Goal: Transaction & Acquisition: Purchase product/service

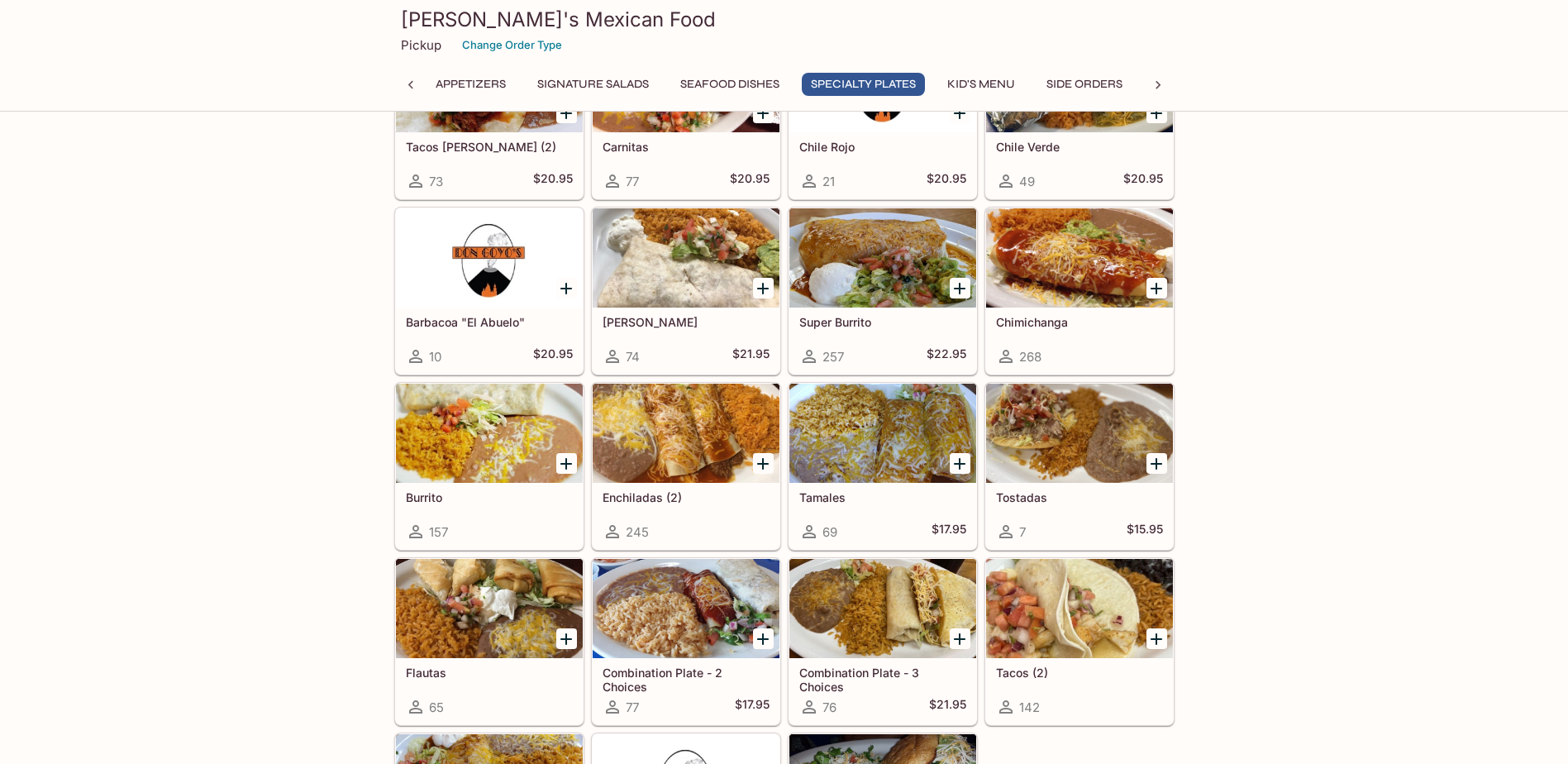
scroll to position [1518, 0]
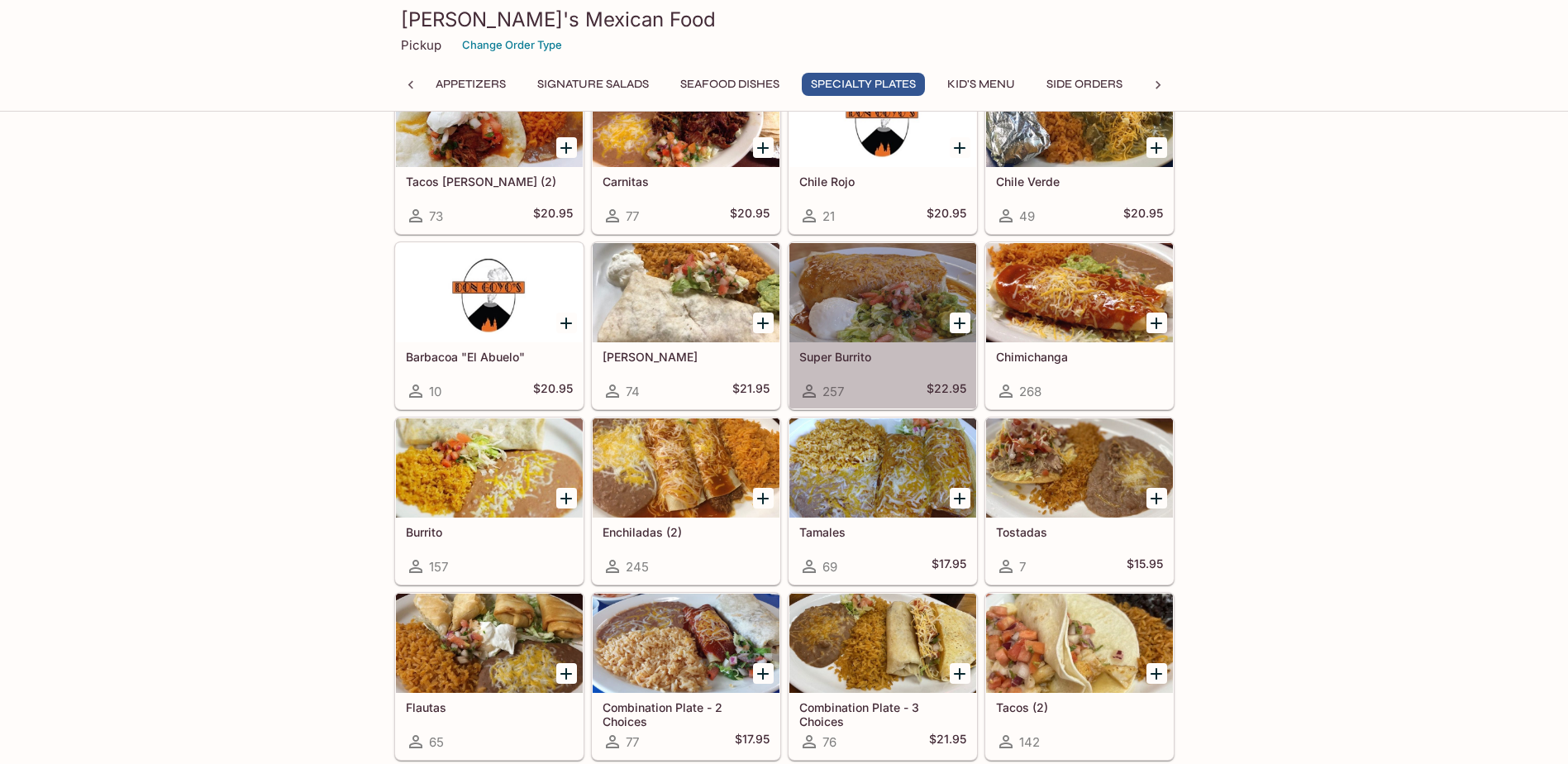
click at [904, 357] on h5 "Super Burrito" at bounding box center [882, 357] width 167 height 14
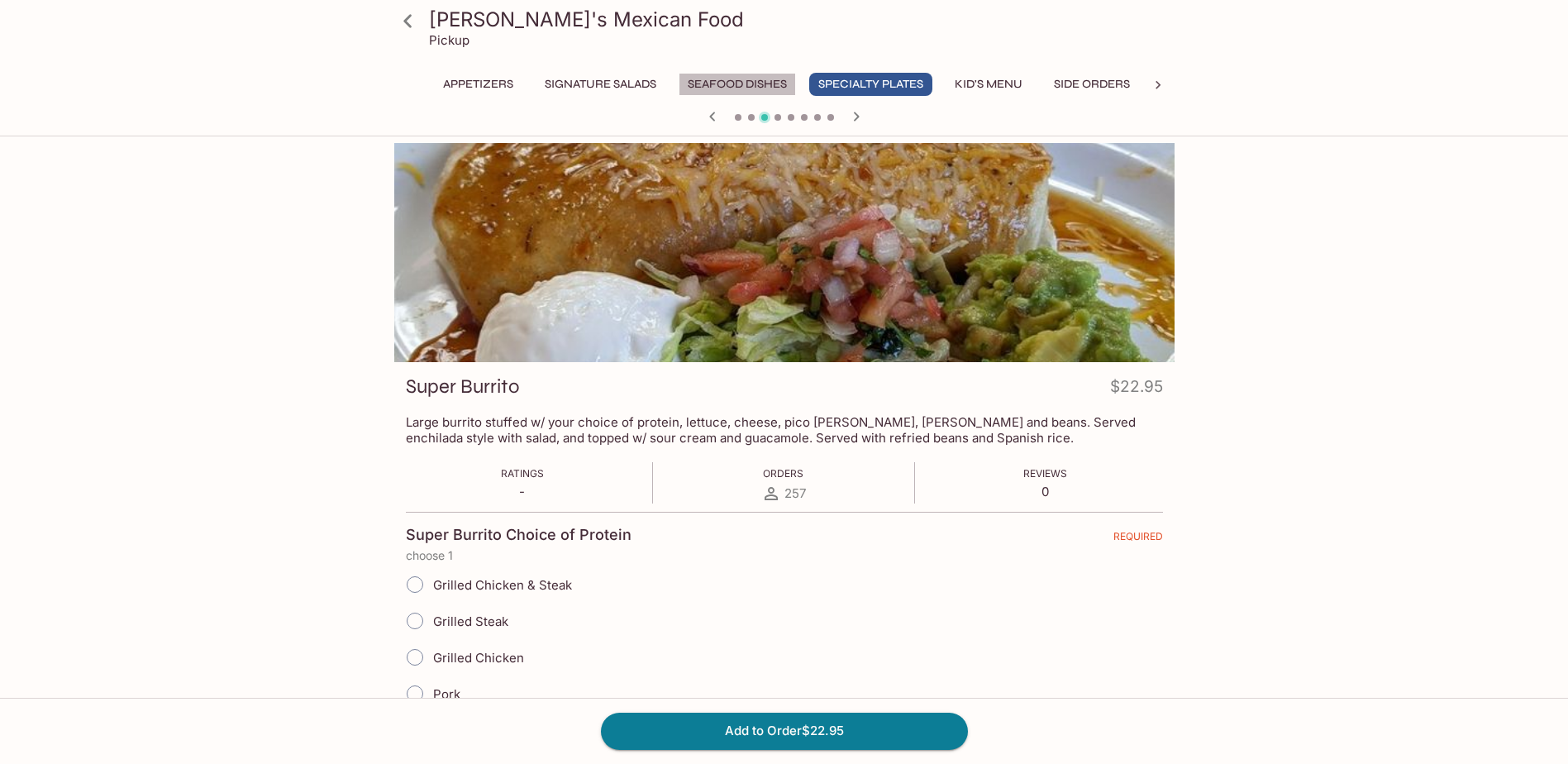
click at [703, 76] on button "Seafood Dishes" at bounding box center [737, 84] width 117 height 23
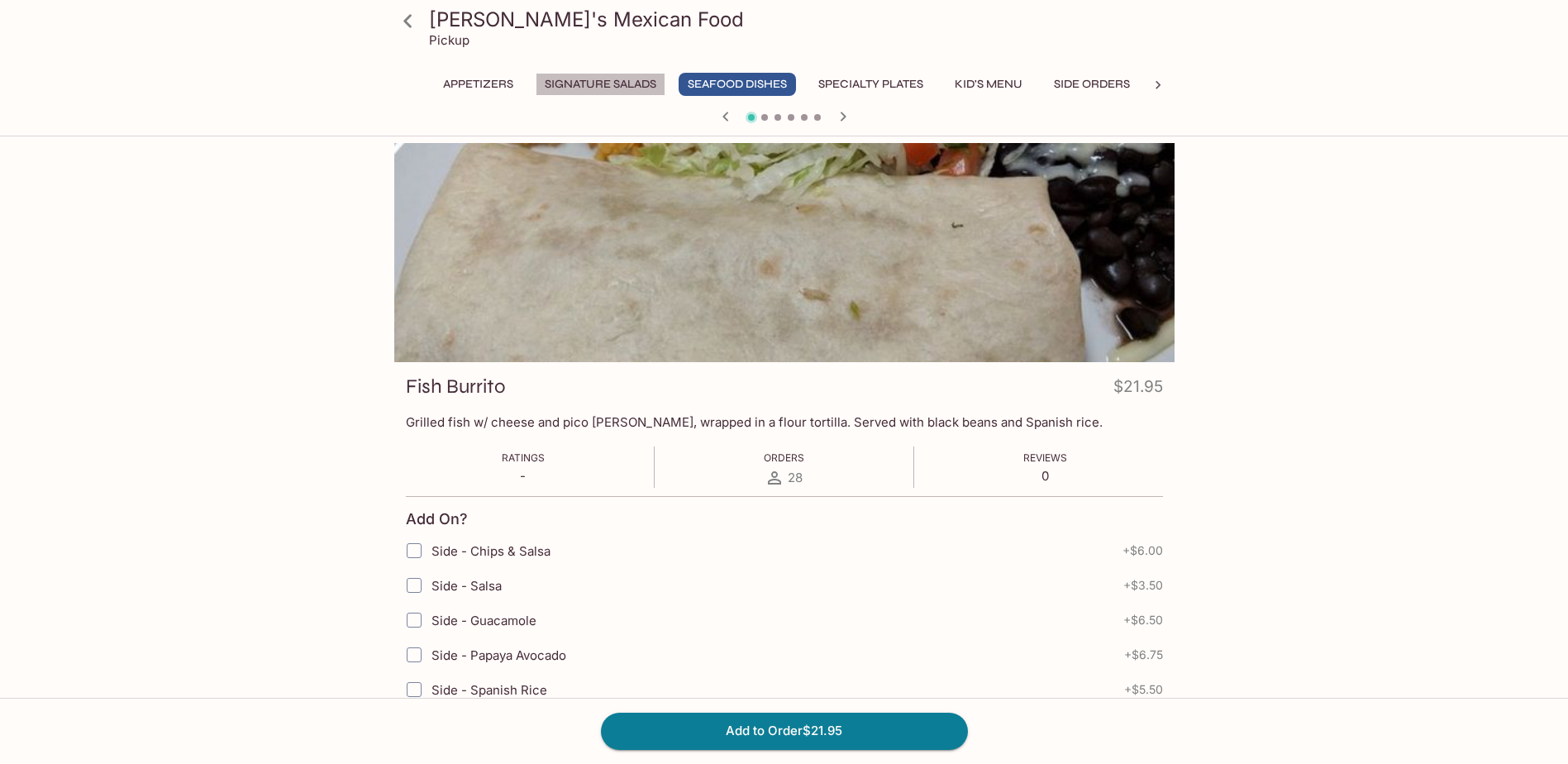
click at [607, 83] on button "Signature Salads" at bounding box center [601, 84] width 130 height 23
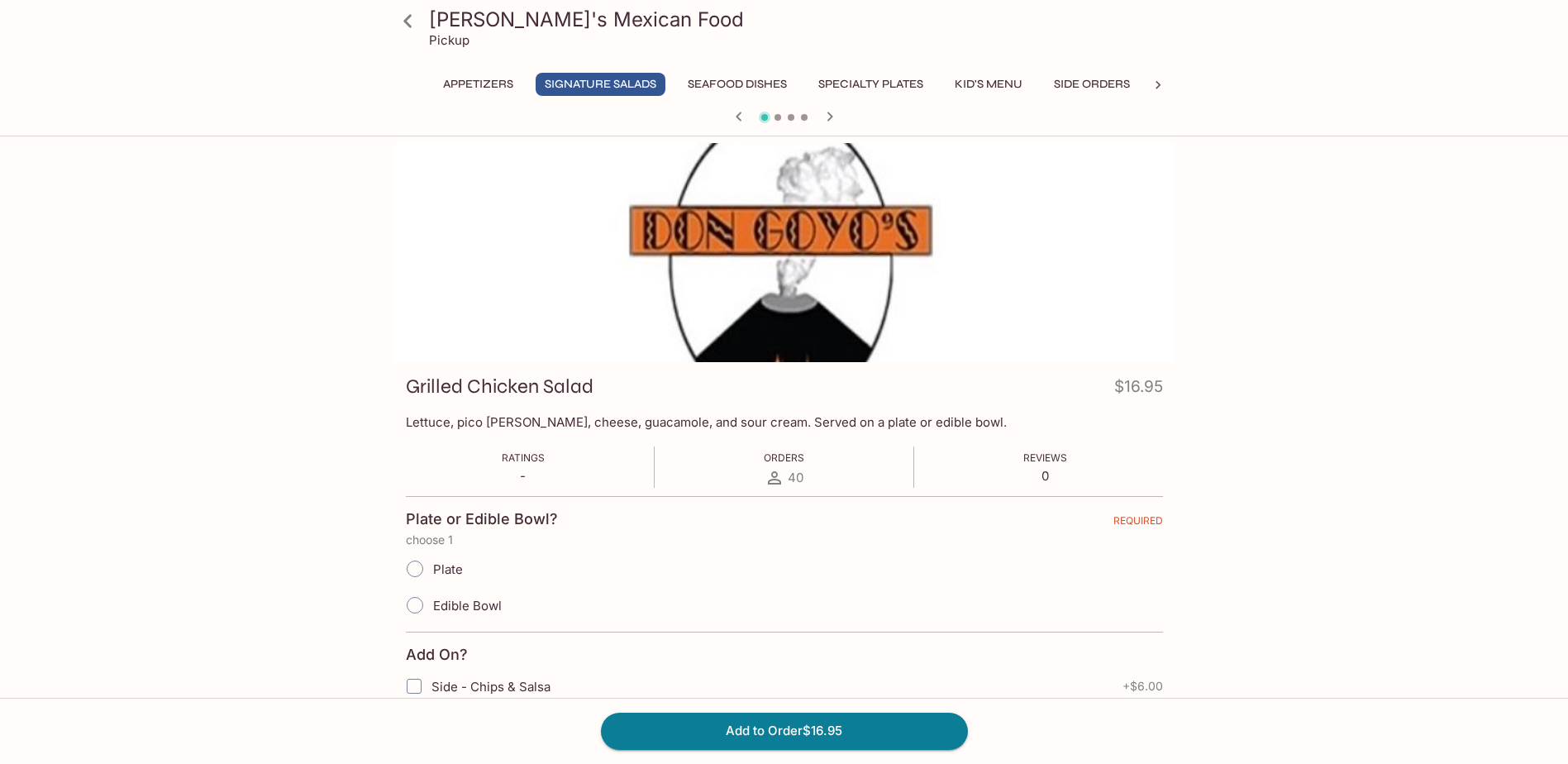
click at [750, 87] on button "Seafood Dishes" at bounding box center [737, 84] width 117 height 23
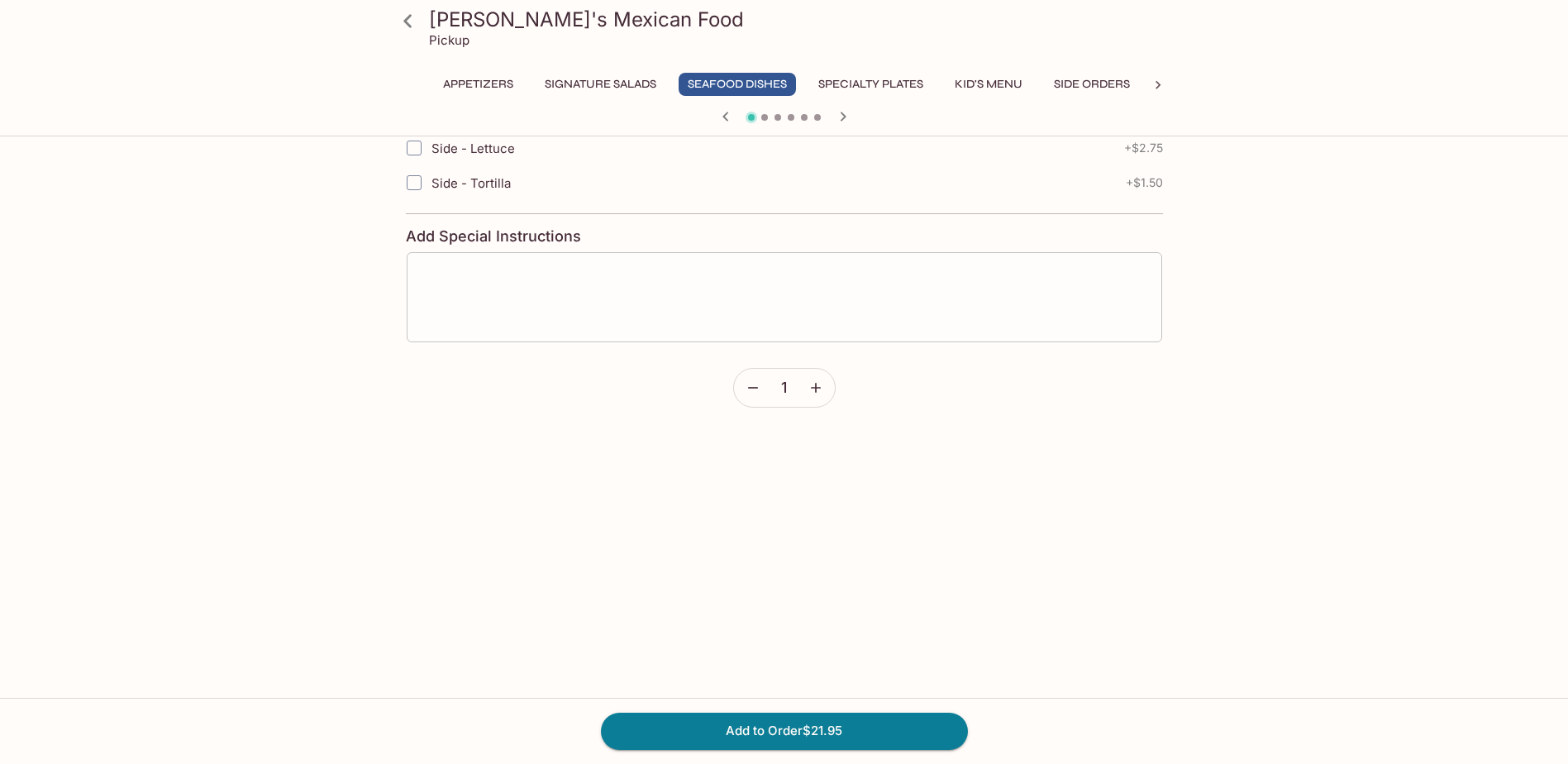
scroll to position [743, 0]
click at [480, 85] on button "Appetizers" at bounding box center [478, 84] width 88 height 23
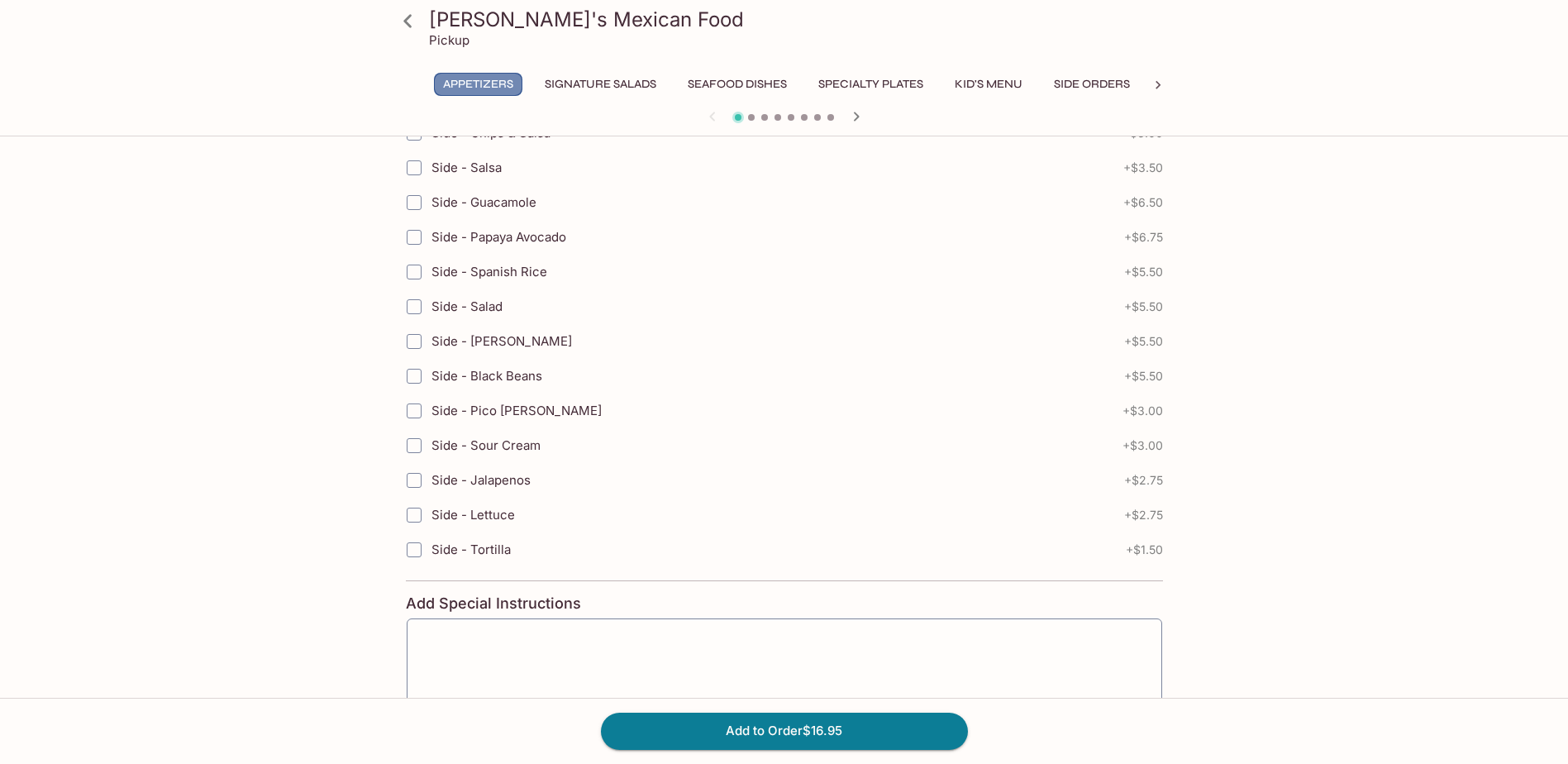
click at [480, 85] on button "Appetizers" at bounding box center [478, 84] width 88 height 23
click at [415, 26] on icon at bounding box center [407, 21] width 29 height 29
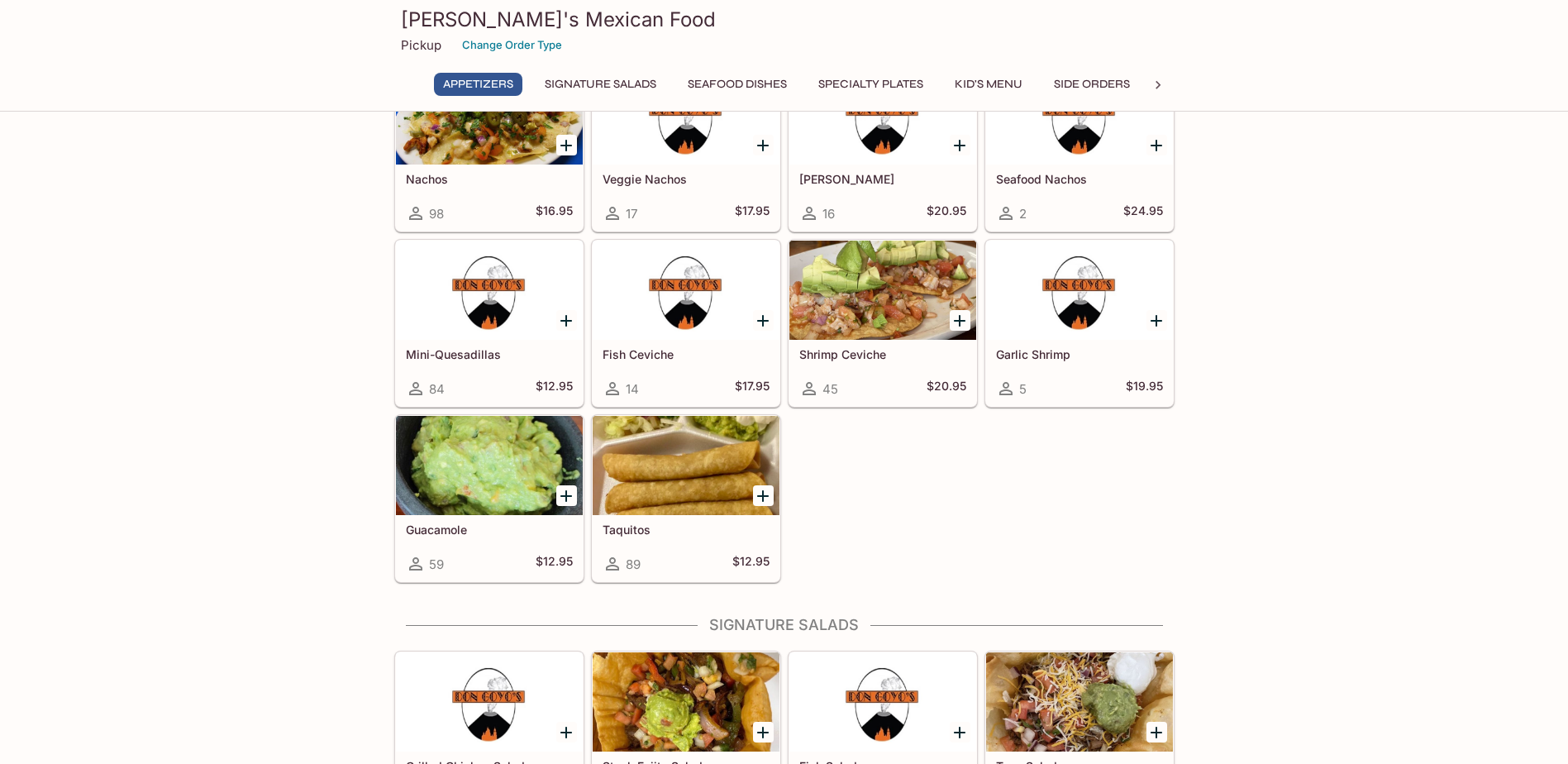
scroll to position [496, 0]
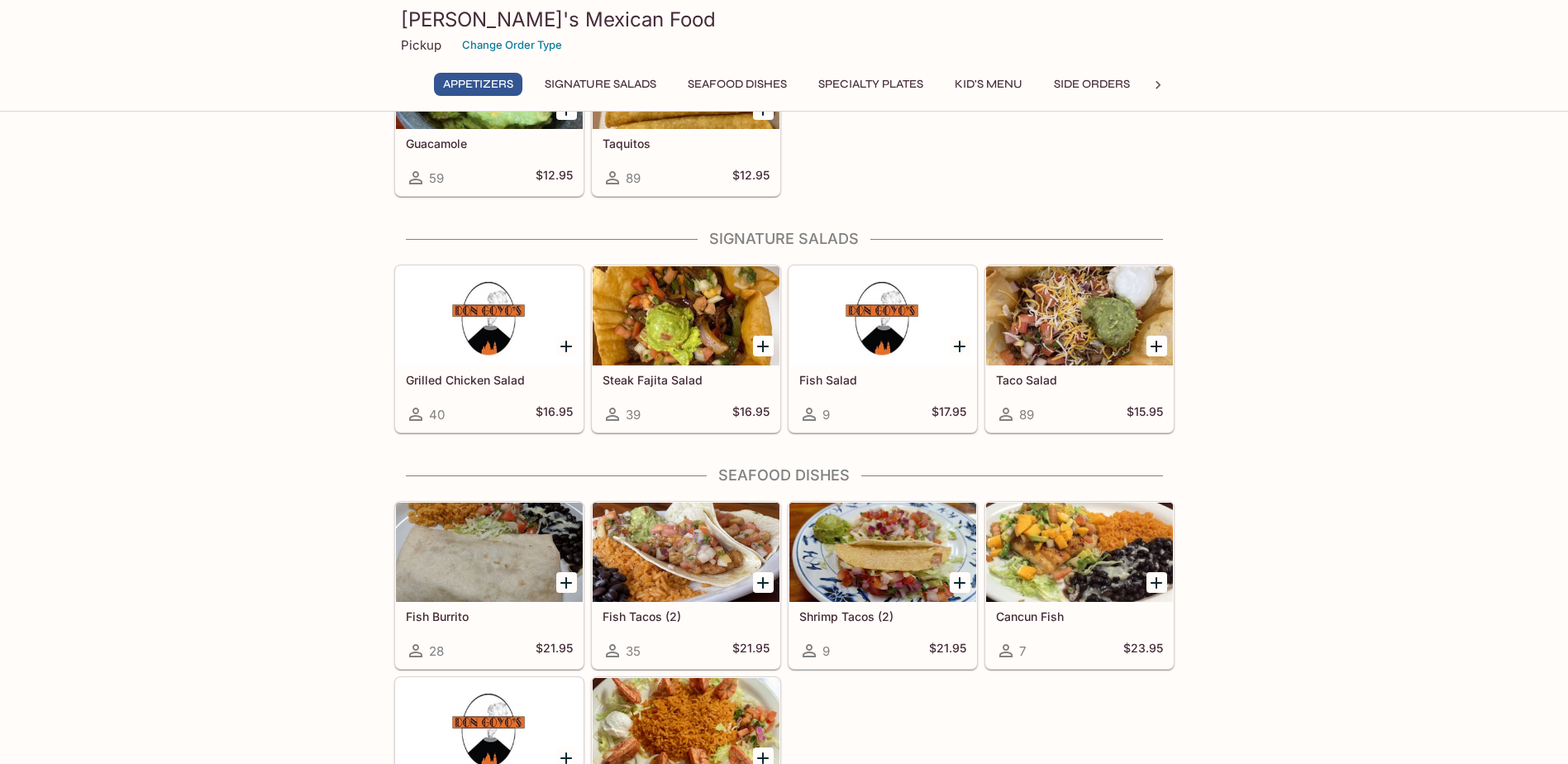
click at [1092, 377] on h5 "Taco Salad" at bounding box center [1080, 379] width 167 height 14
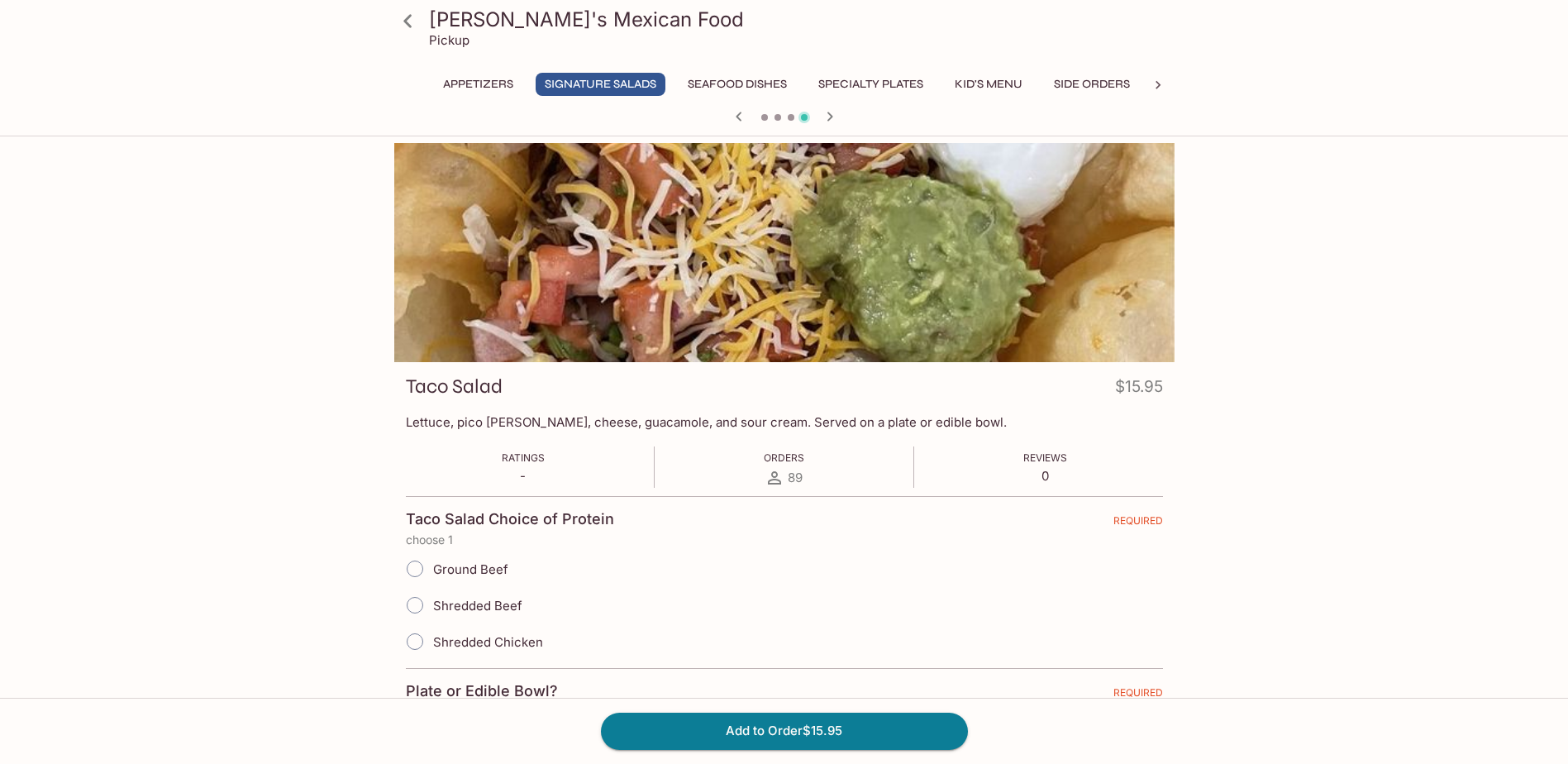
click at [417, 598] on input "Shredded Beef" at bounding box center [415, 605] width 35 height 35
radio input "true"
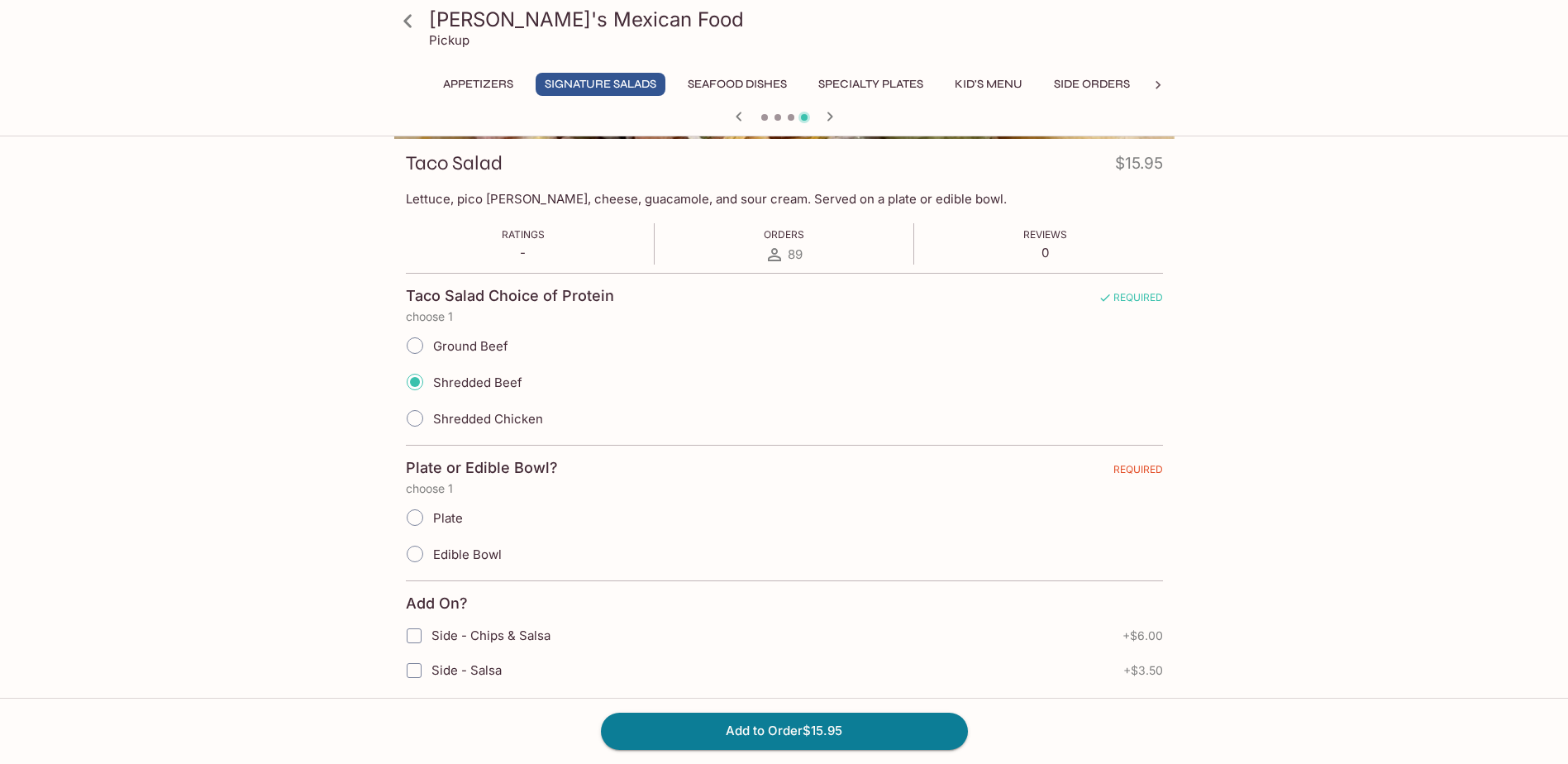
scroll to position [248, 0]
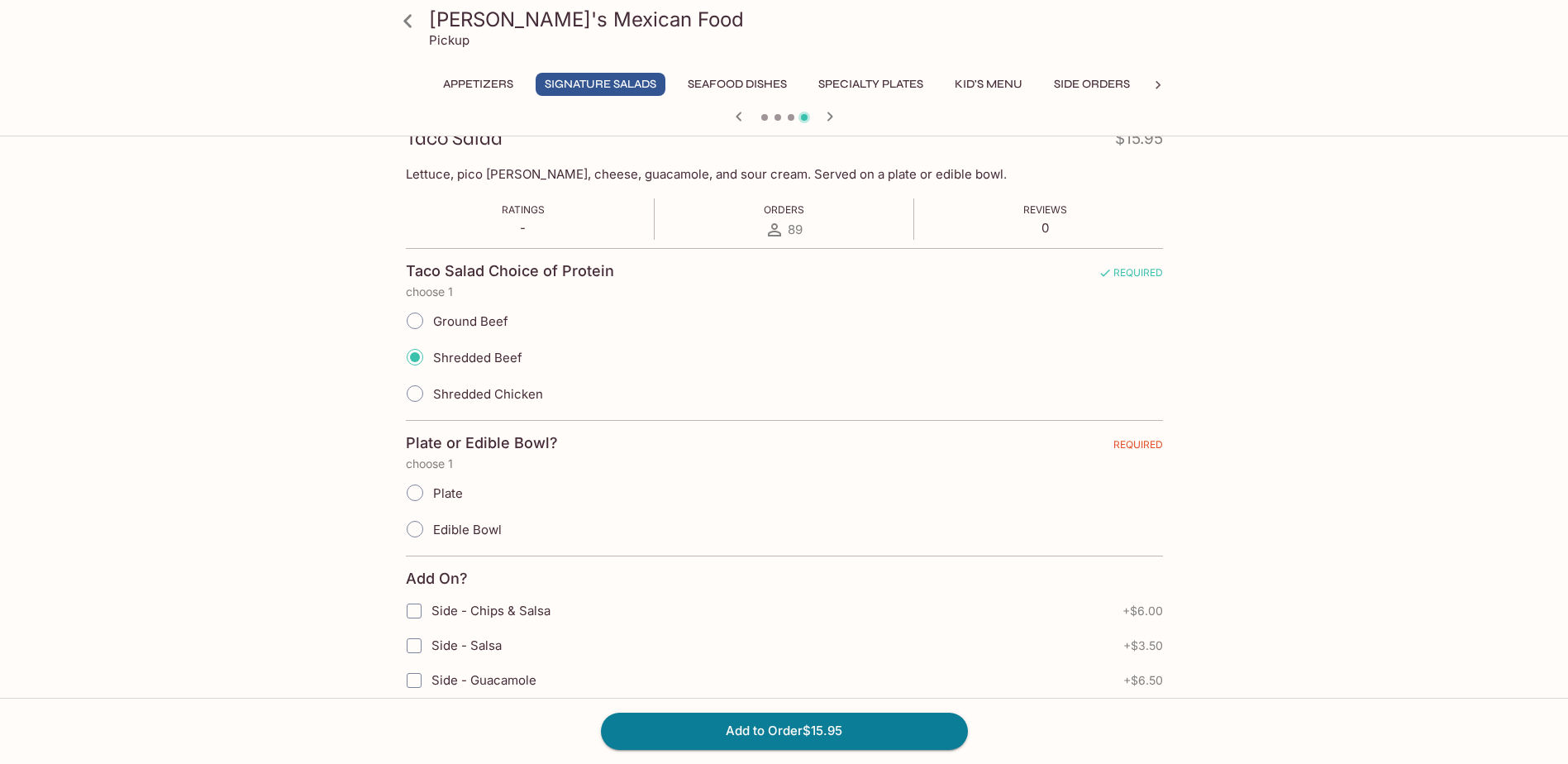
click at [420, 525] on input "Edible Bowl" at bounding box center [415, 529] width 35 height 35
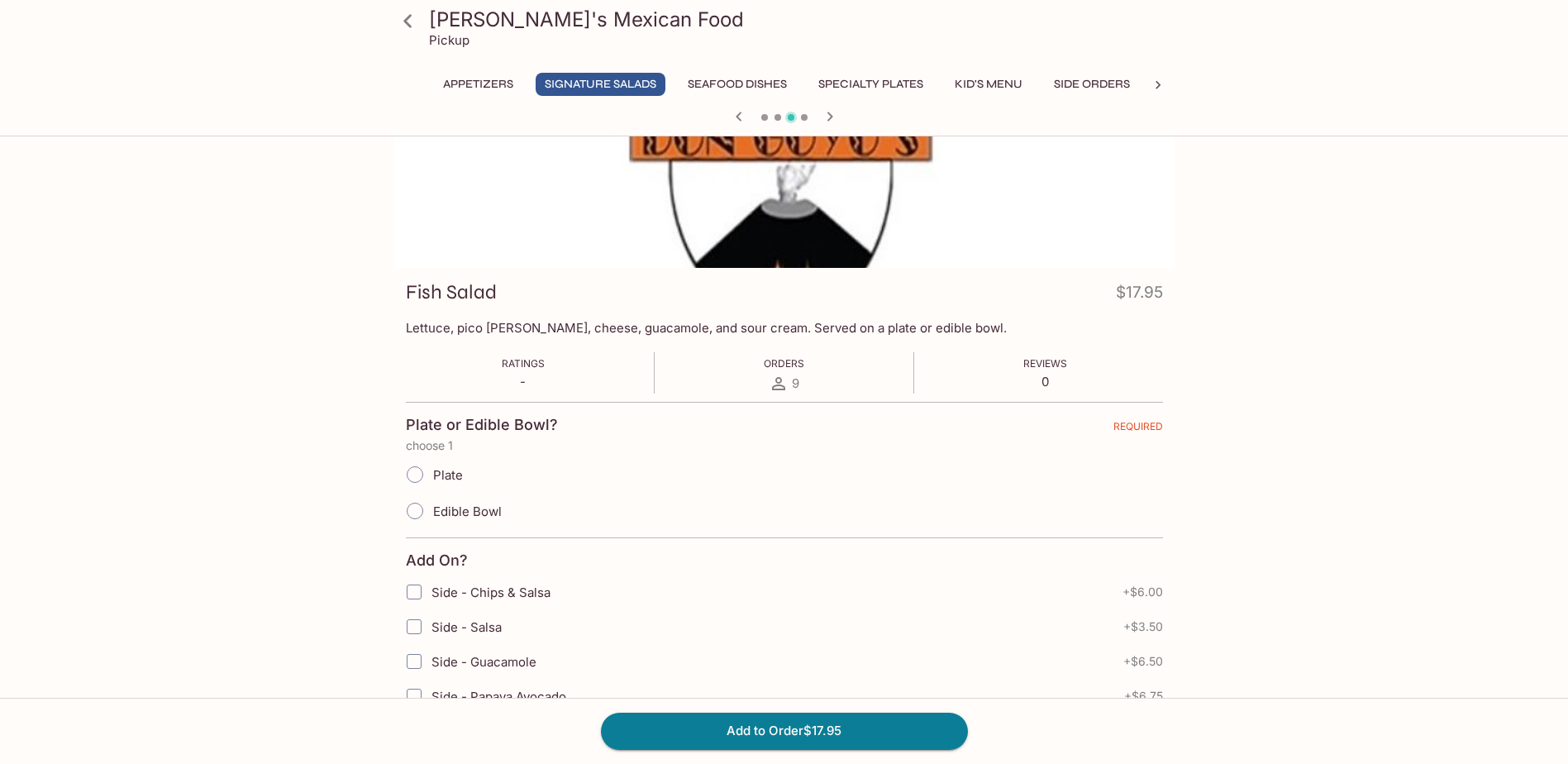
scroll to position [0, 0]
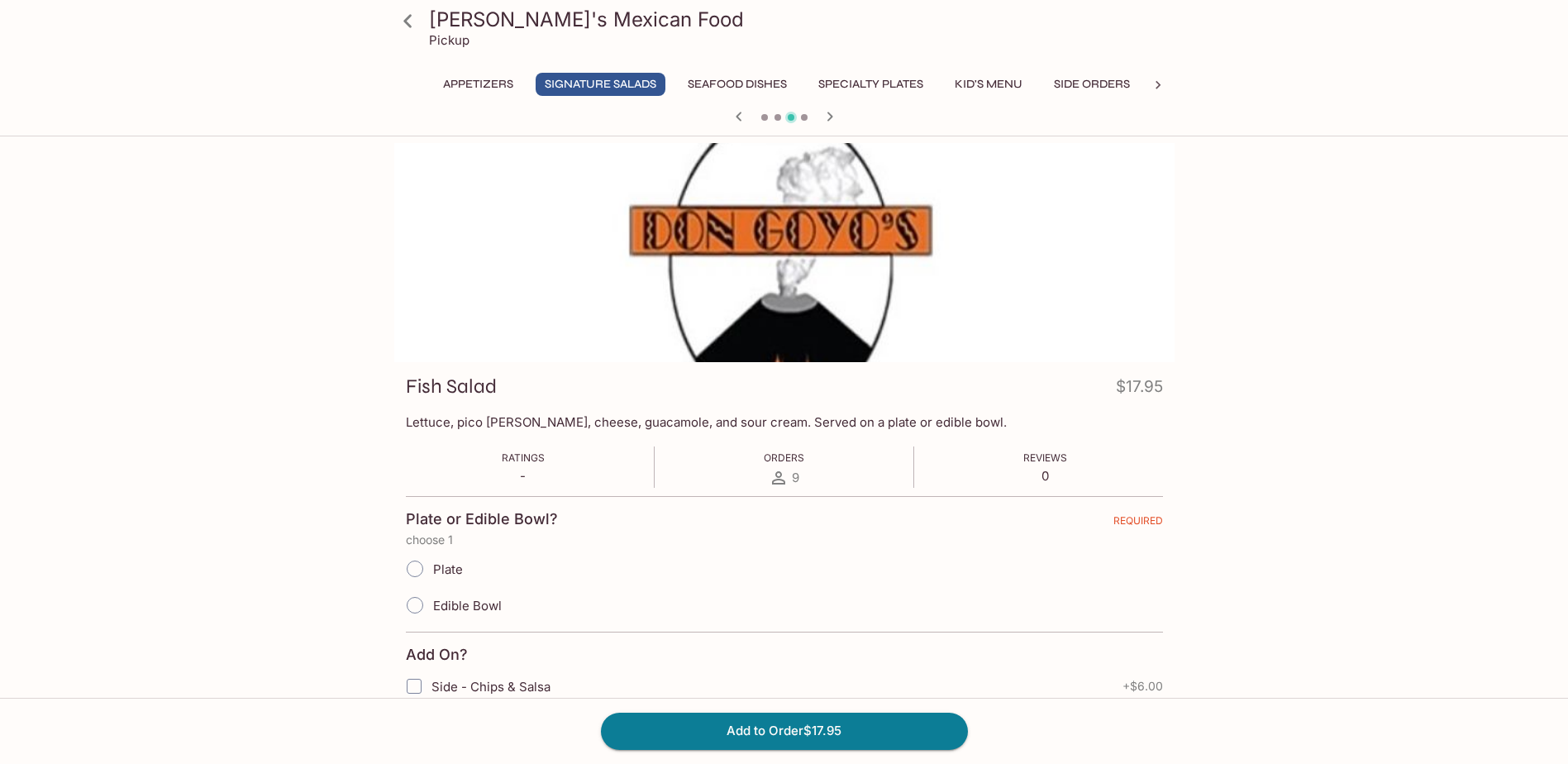
click at [830, 116] on icon "button" at bounding box center [829, 116] width 6 height 9
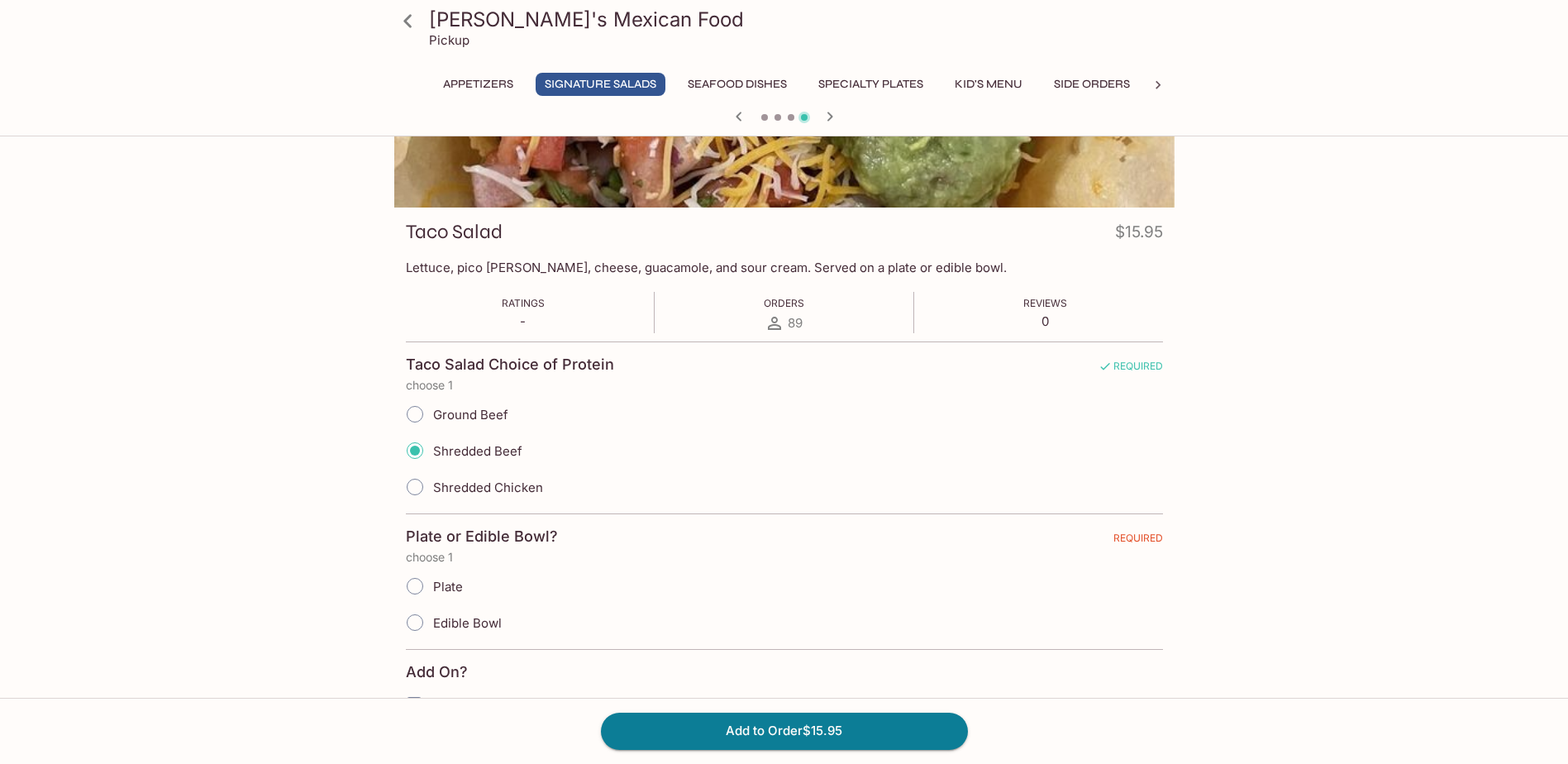
scroll to position [165, 0]
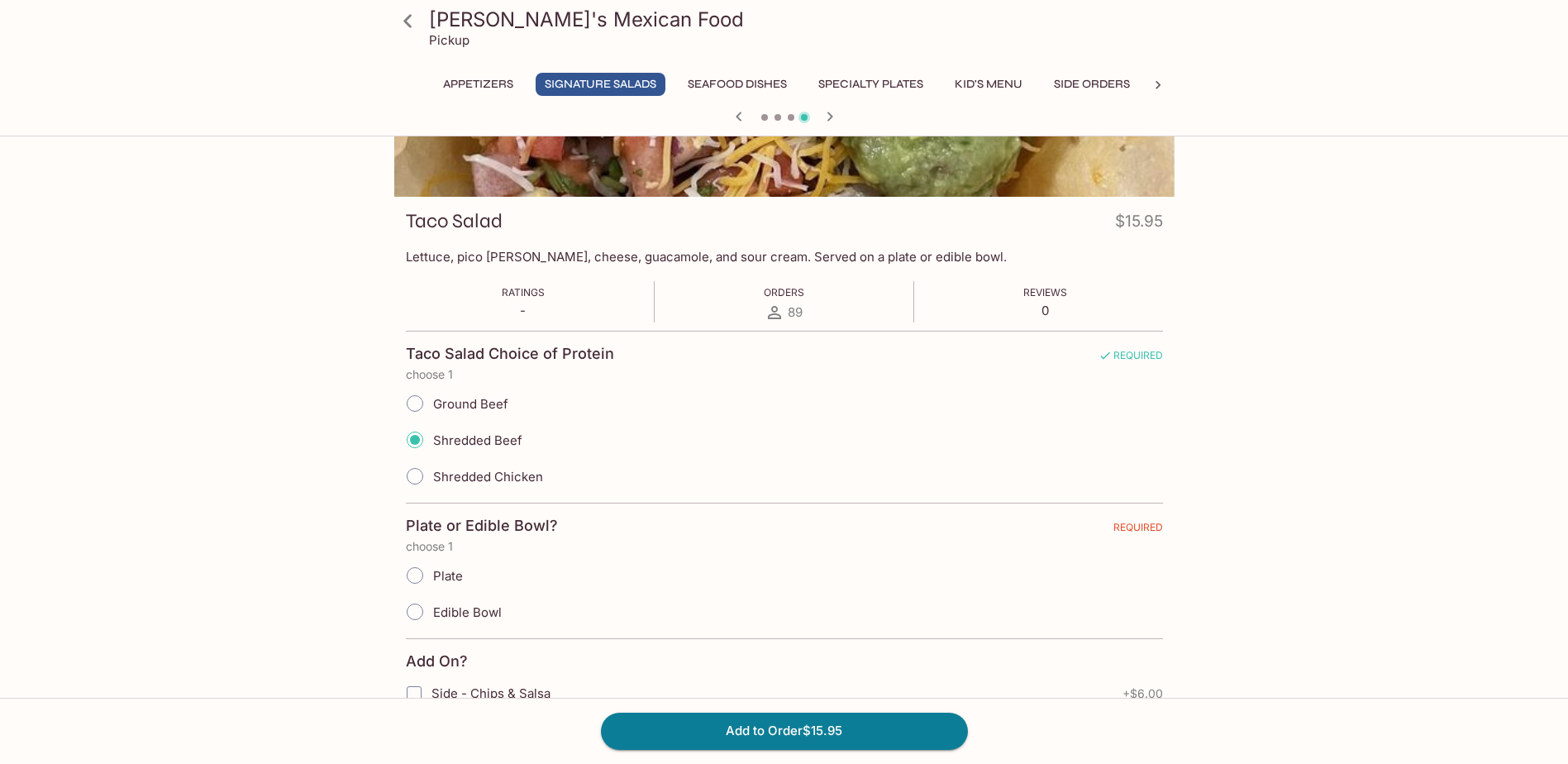
click at [419, 611] on input "Edible Bowl" at bounding box center [415, 612] width 35 height 35
radio input "true"
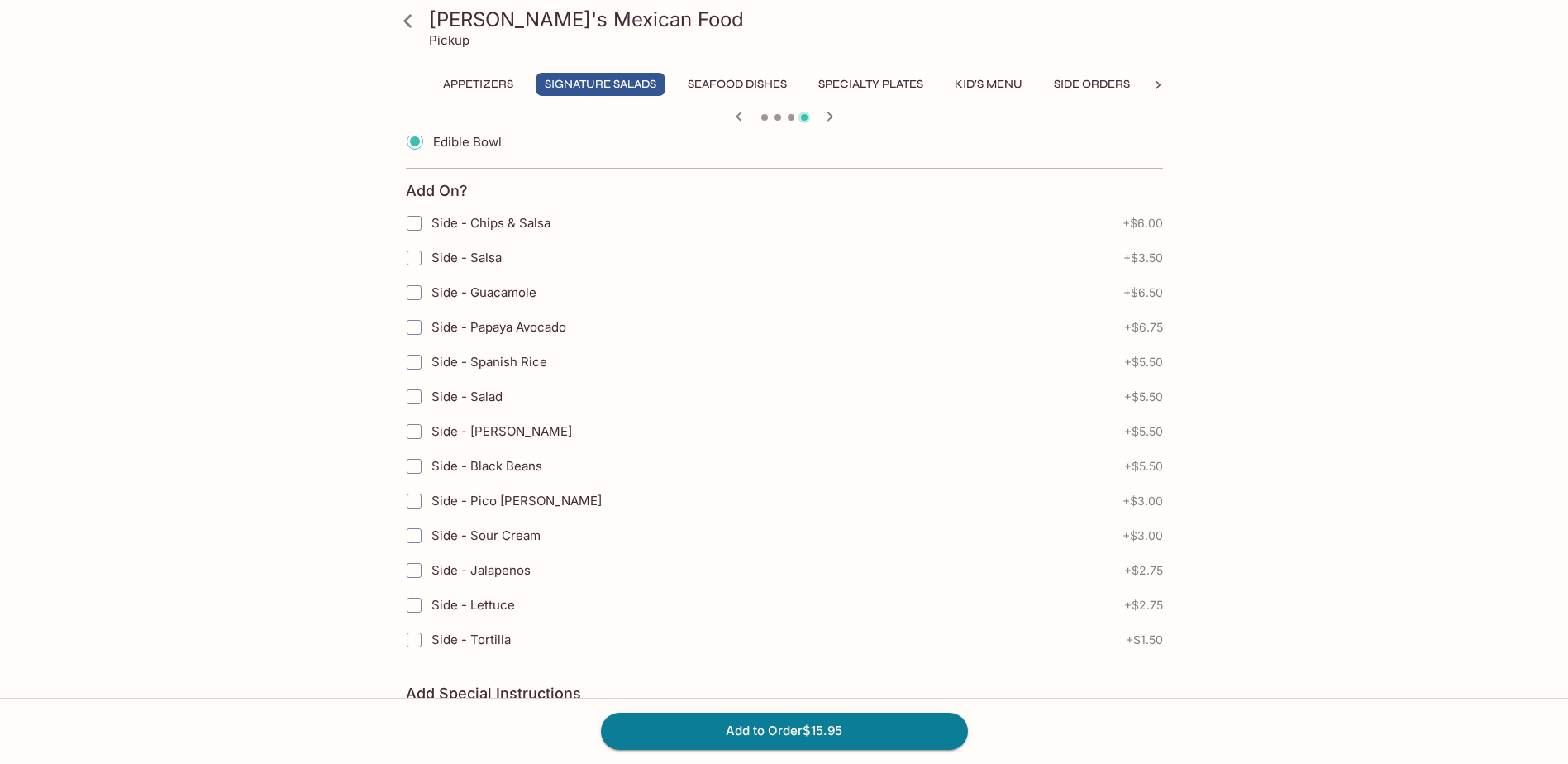
scroll to position [662, 0]
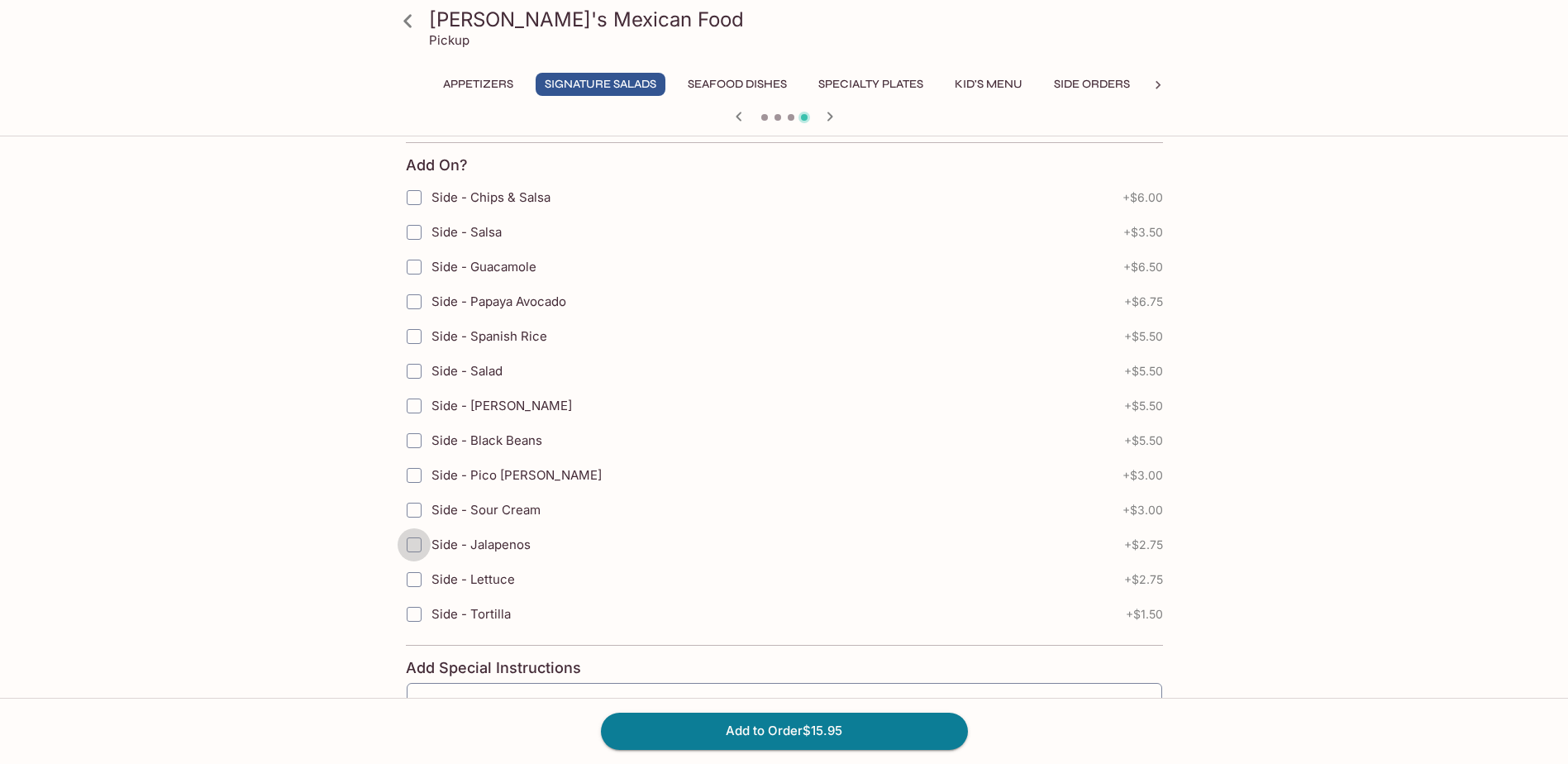
click at [419, 551] on input "Side - Jalapenos" at bounding box center [414, 545] width 33 height 33
checkbox input "true"
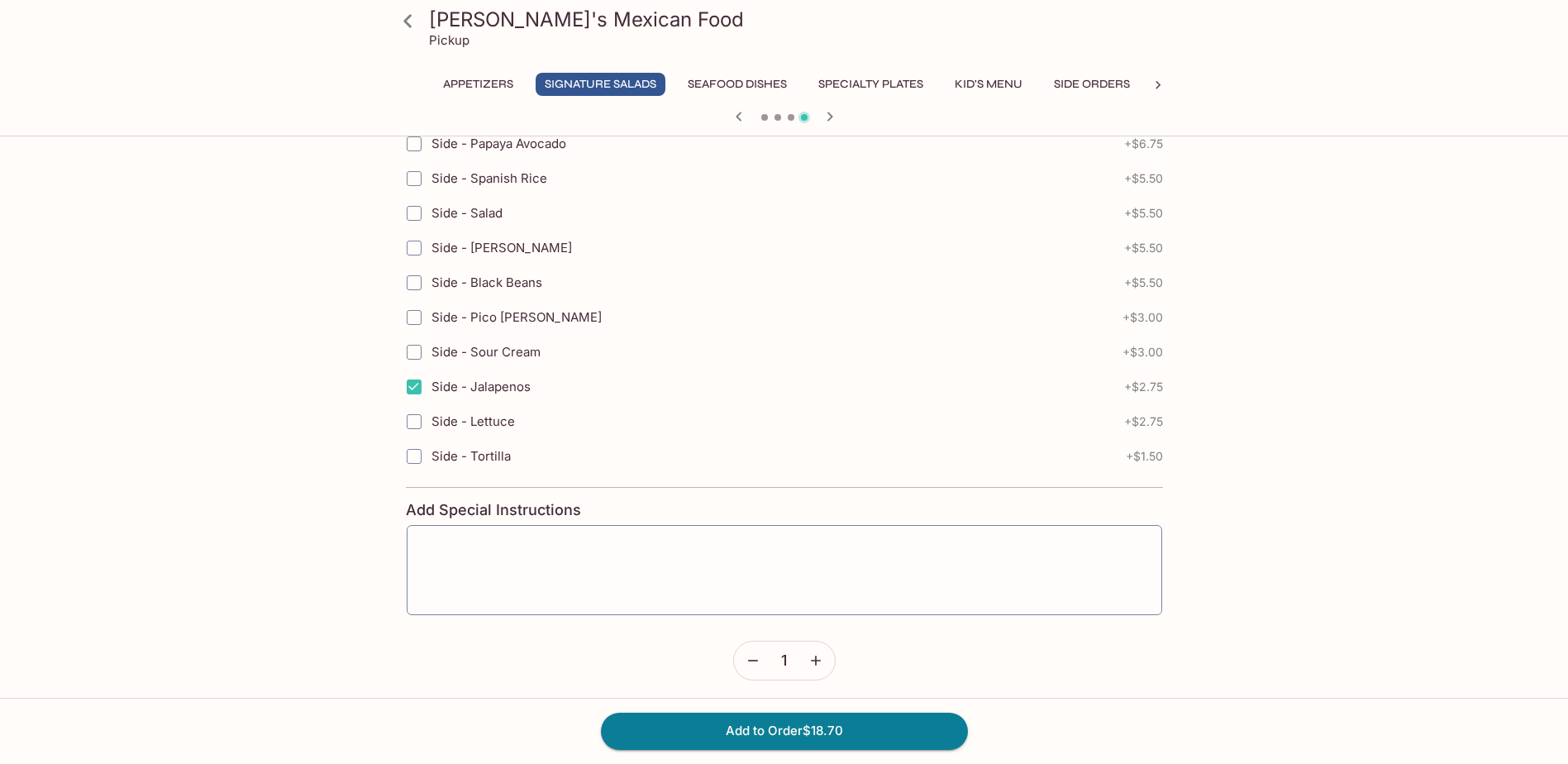
scroll to position [826, 0]
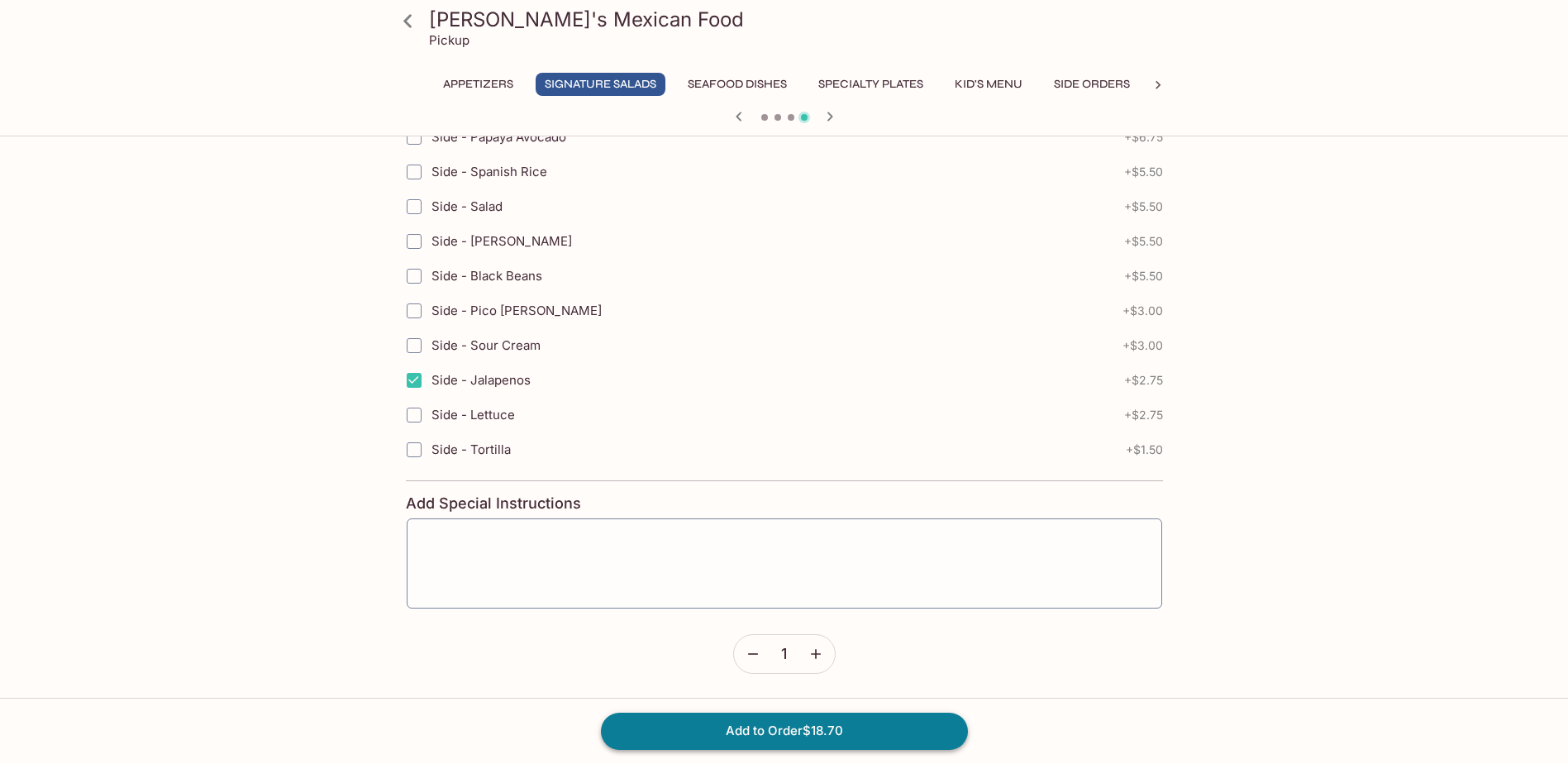
click at [818, 733] on button "Add to Order $18.70" at bounding box center [784, 731] width 367 height 37
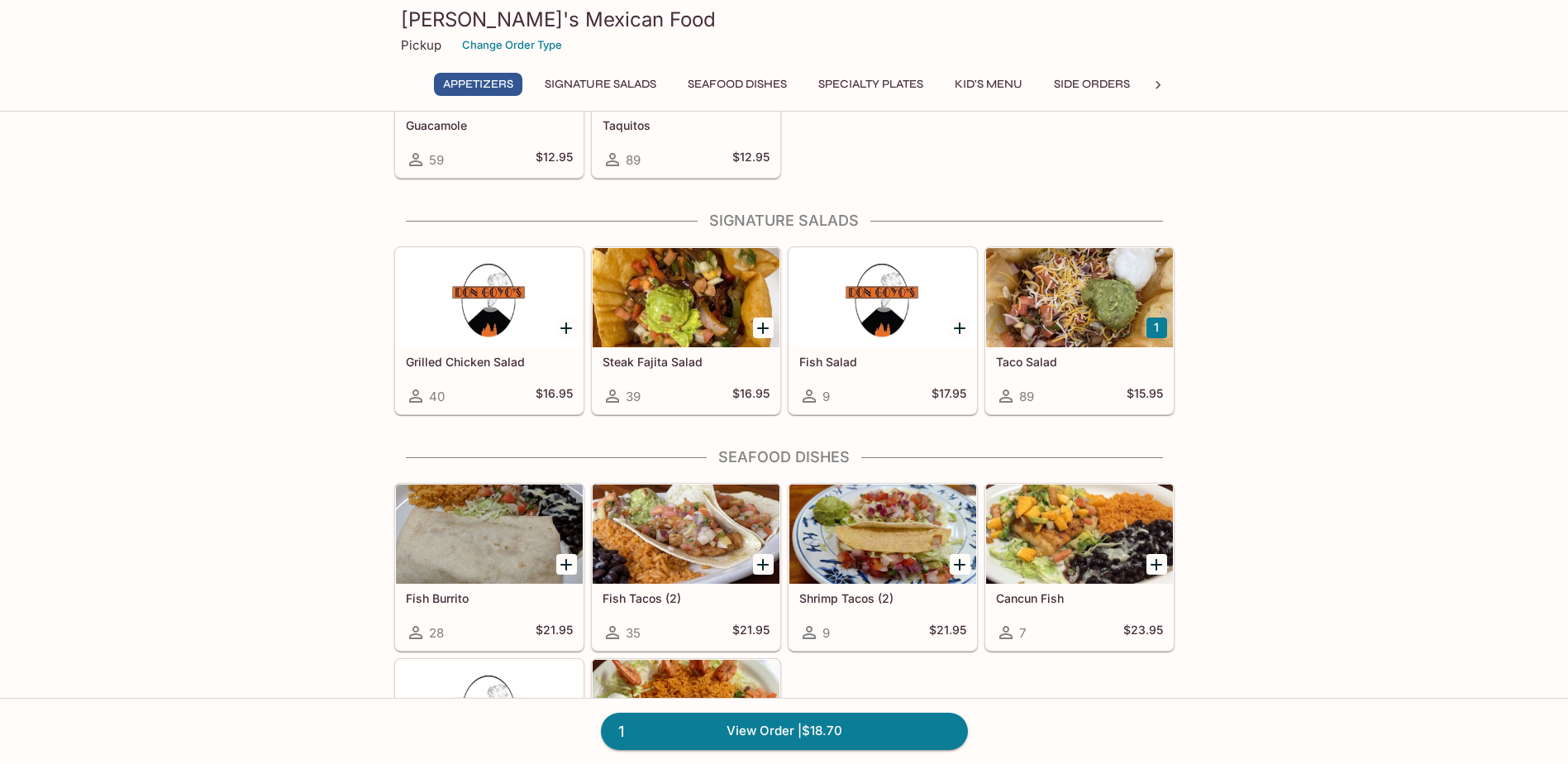
scroll to position [700, 0]
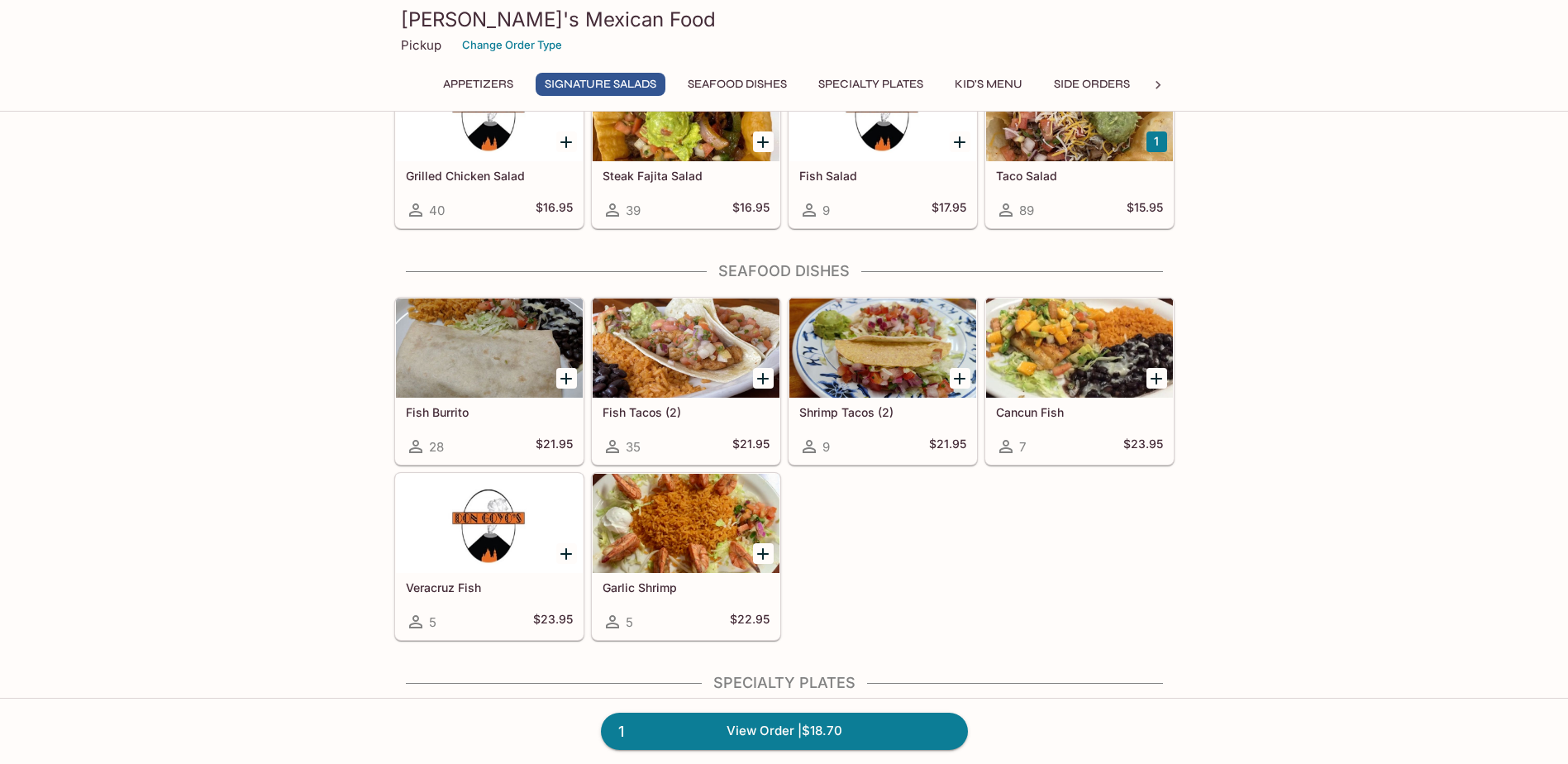
click at [767, 82] on button "Seafood Dishes" at bounding box center [737, 84] width 117 height 23
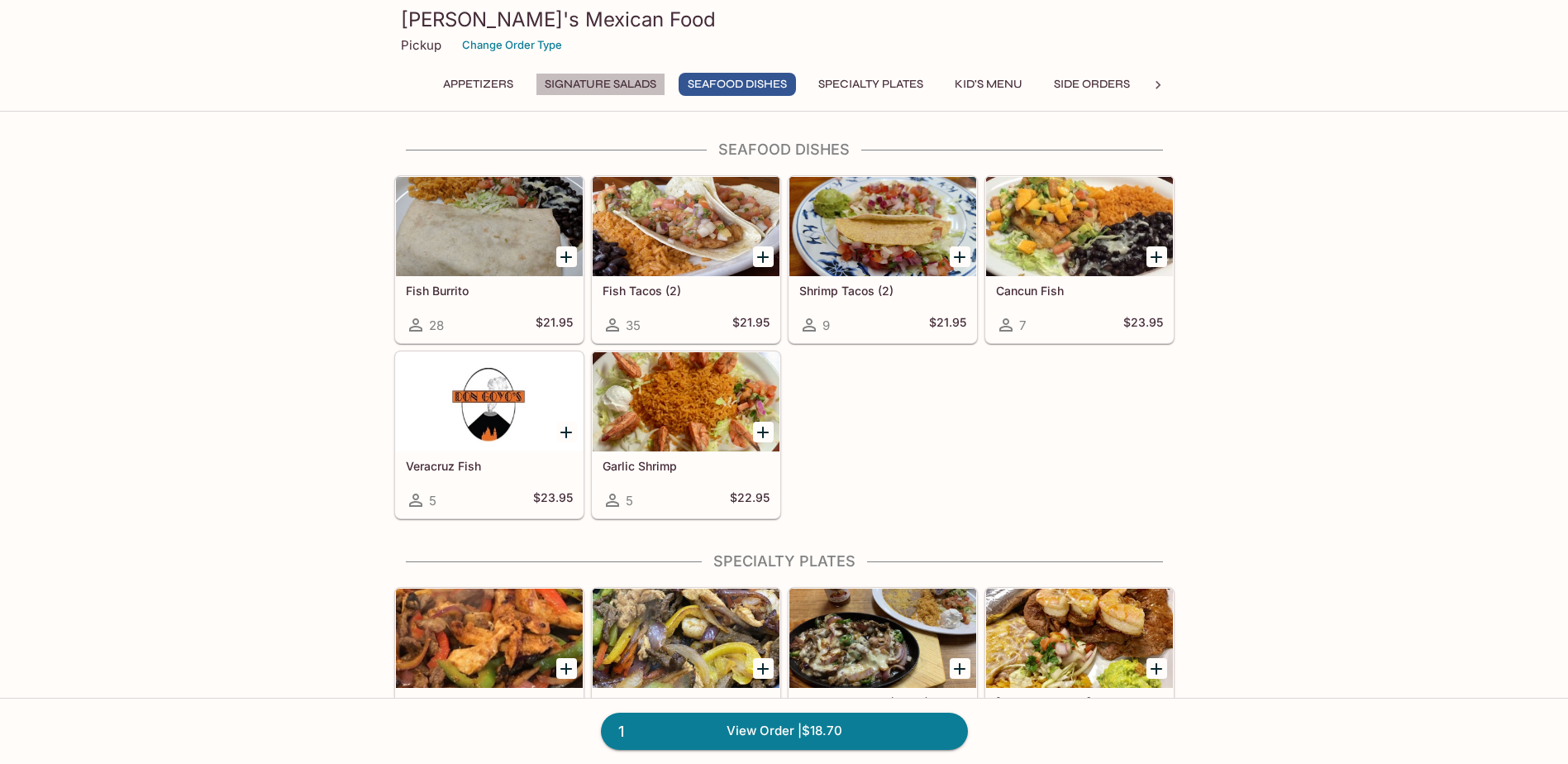
click at [603, 88] on button "Signature Salads" at bounding box center [601, 84] width 130 height 23
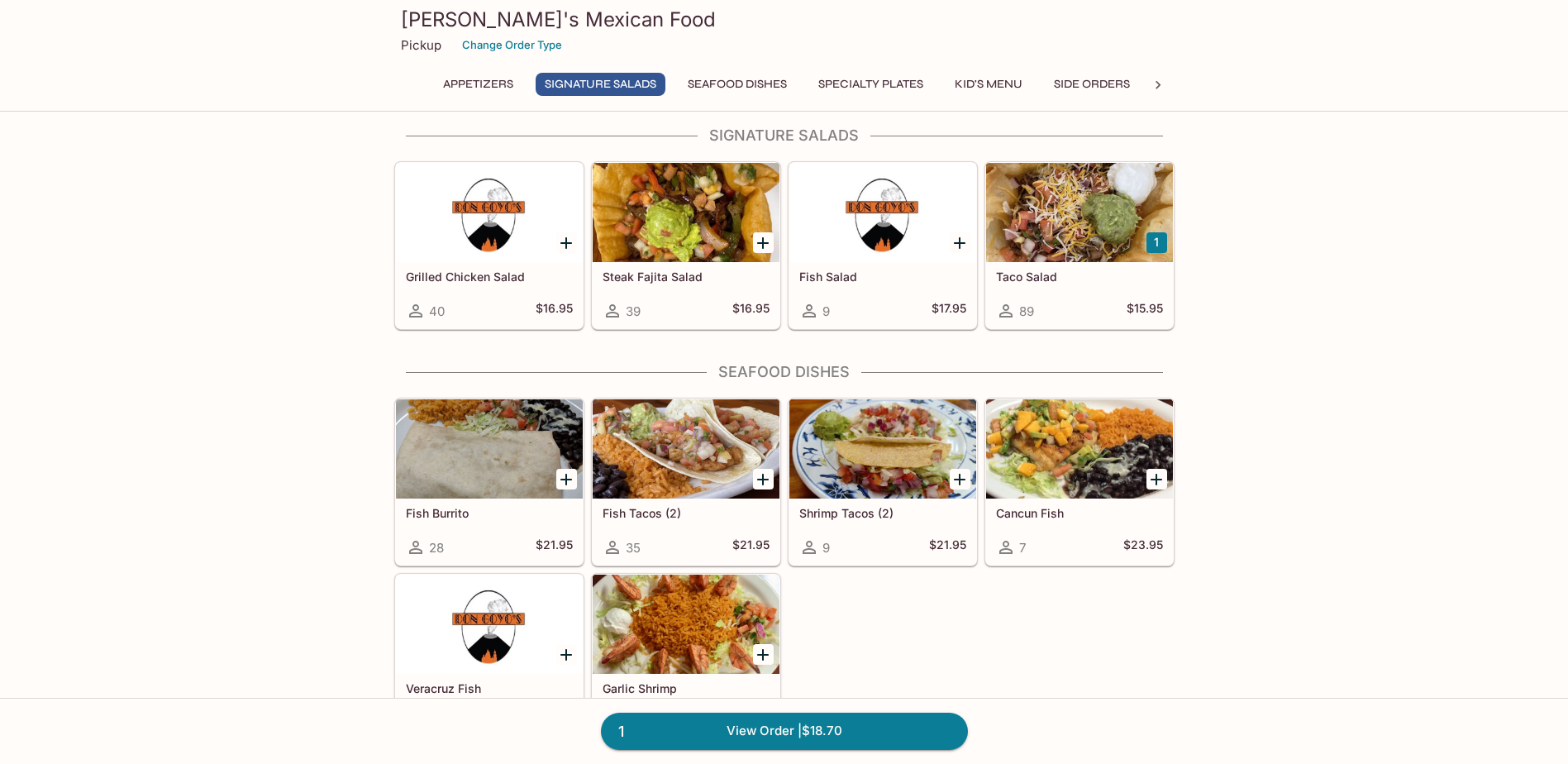
scroll to position [585, 0]
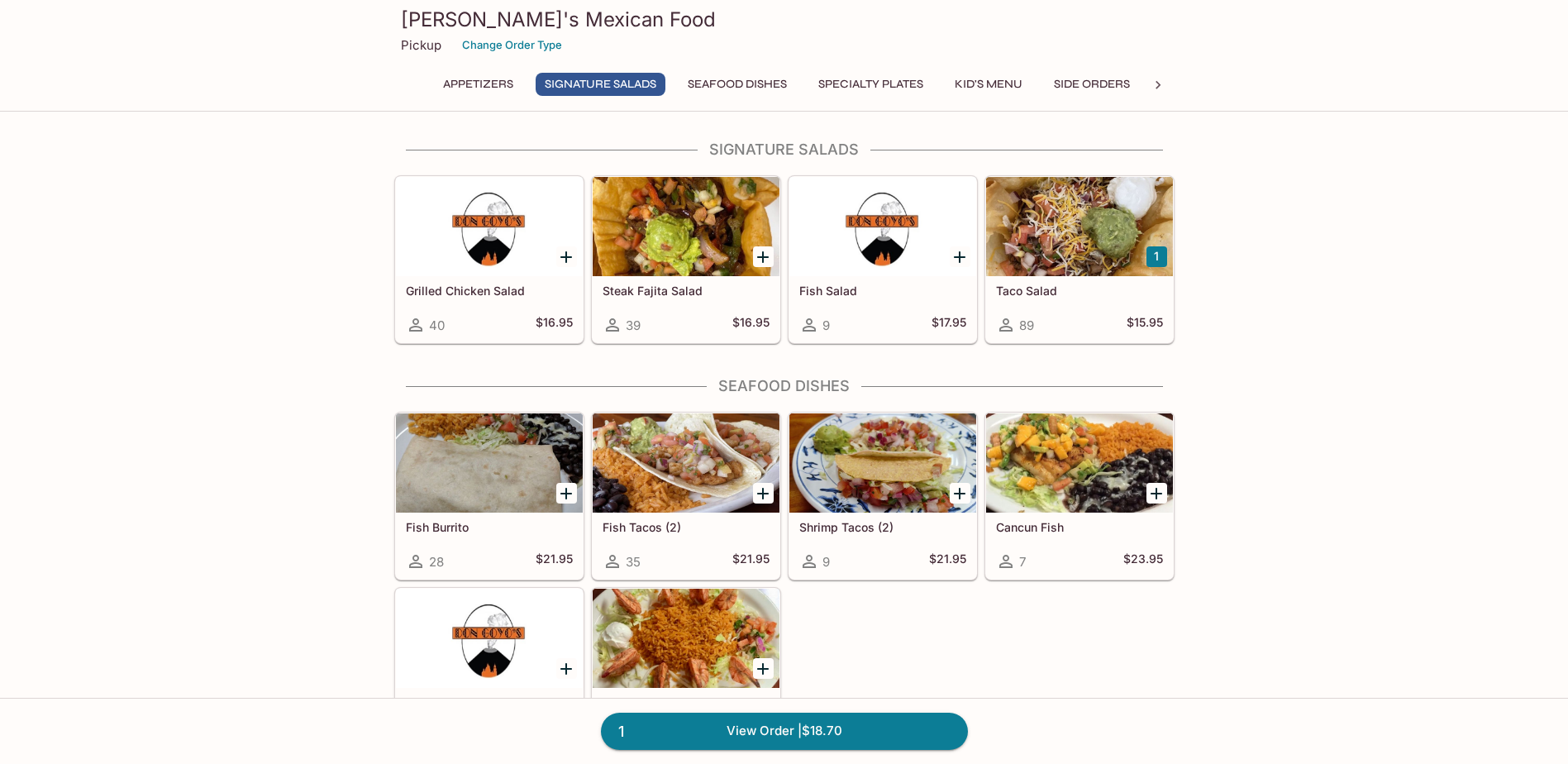
click at [489, 80] on button "Appetizers" at bounding box center [478, 84] width 88 height 23
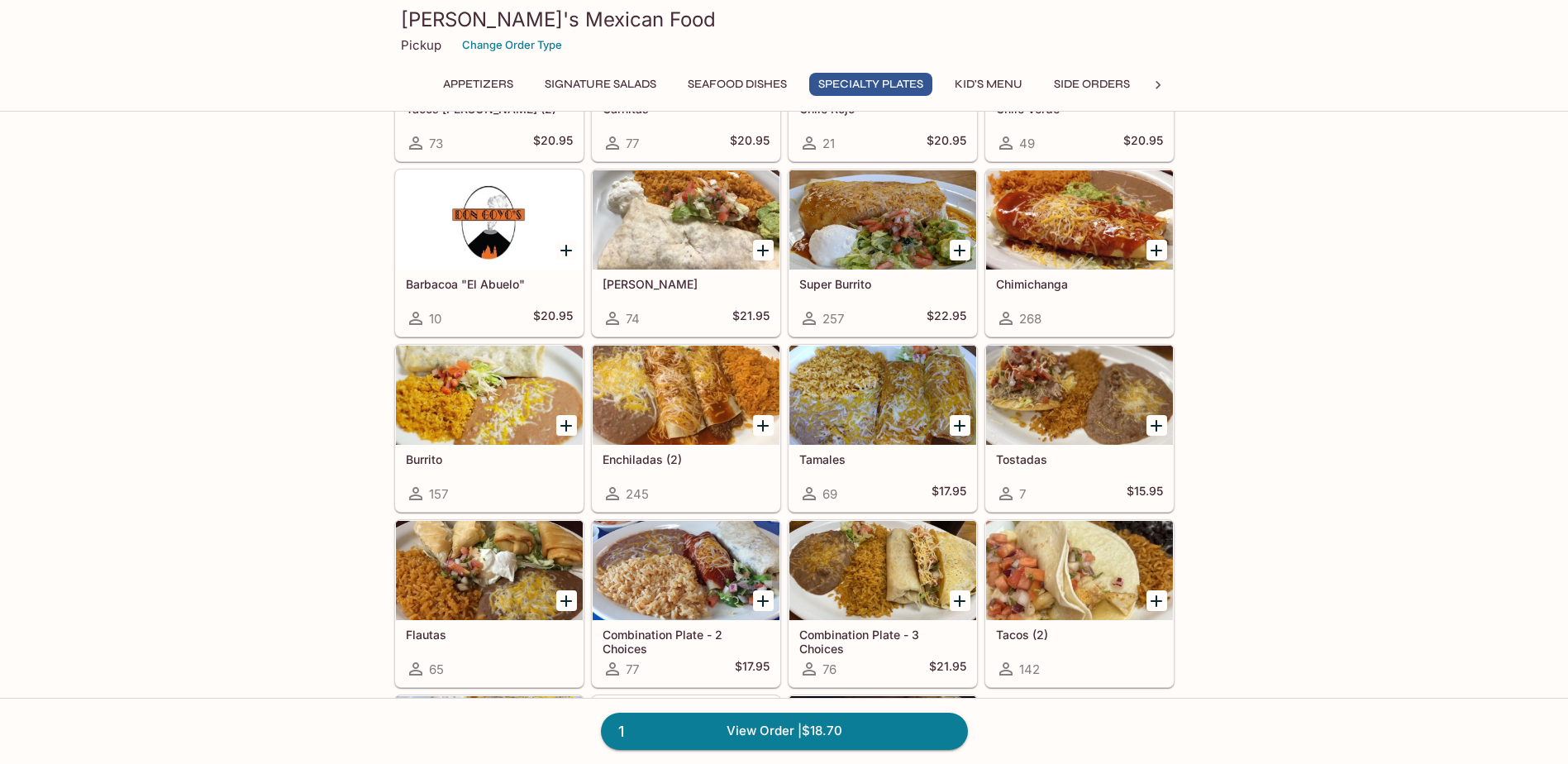
scroll to position [1420, 0]
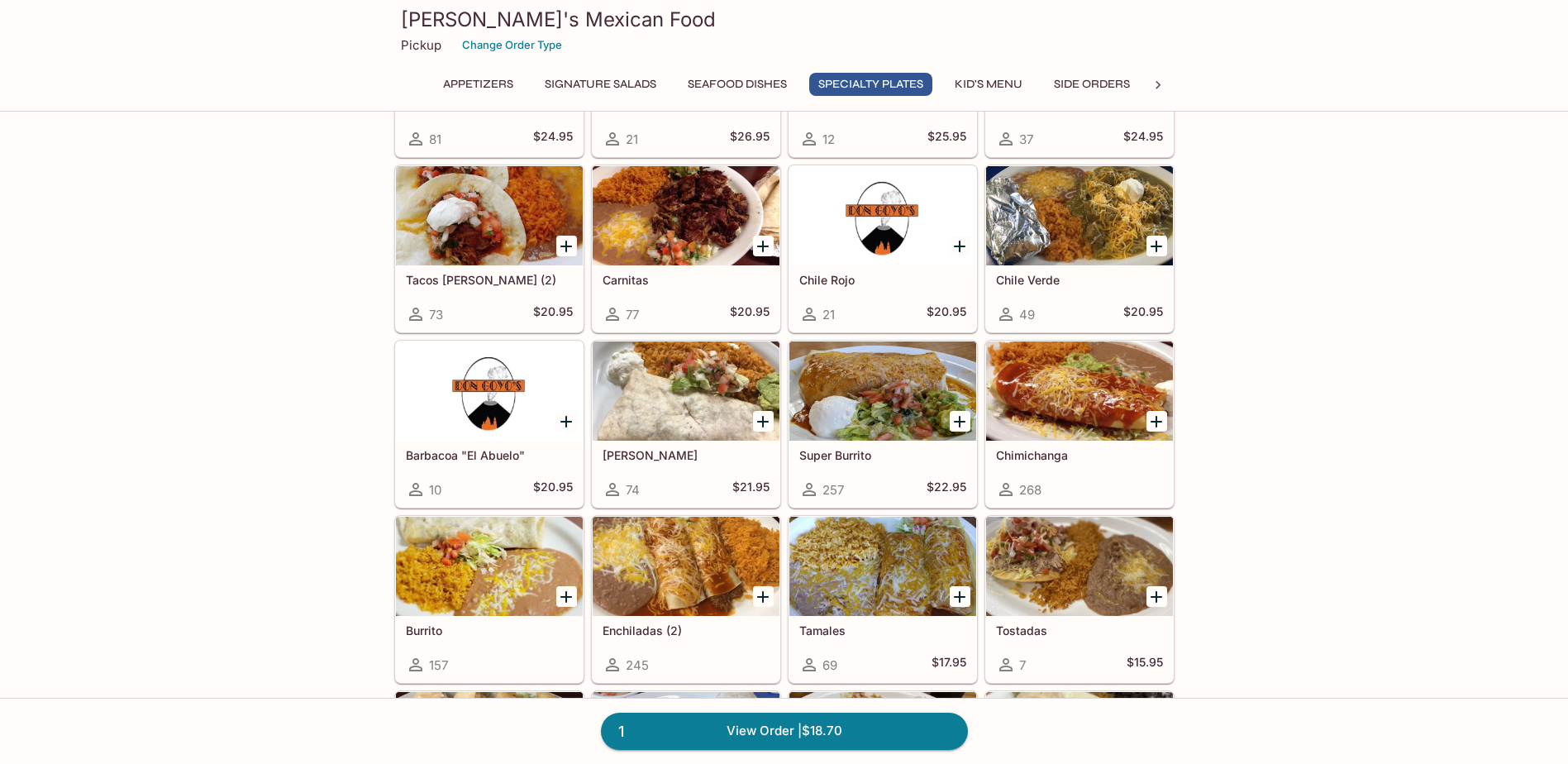
click at [961, 418] on icon "Add Super Burrito" at bounding box center [960, 422] width 20 height 20
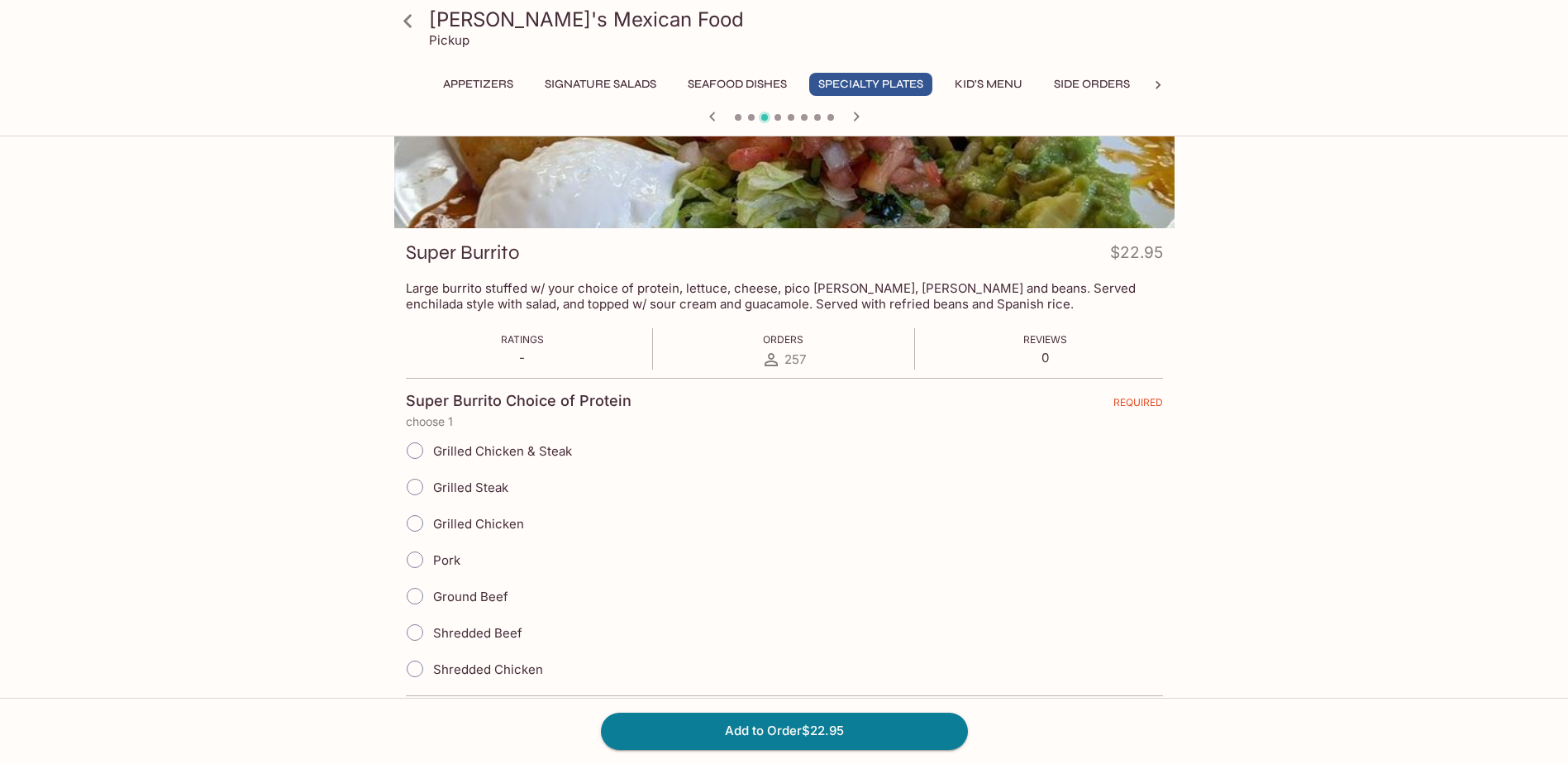
scroll to position [304, 0]
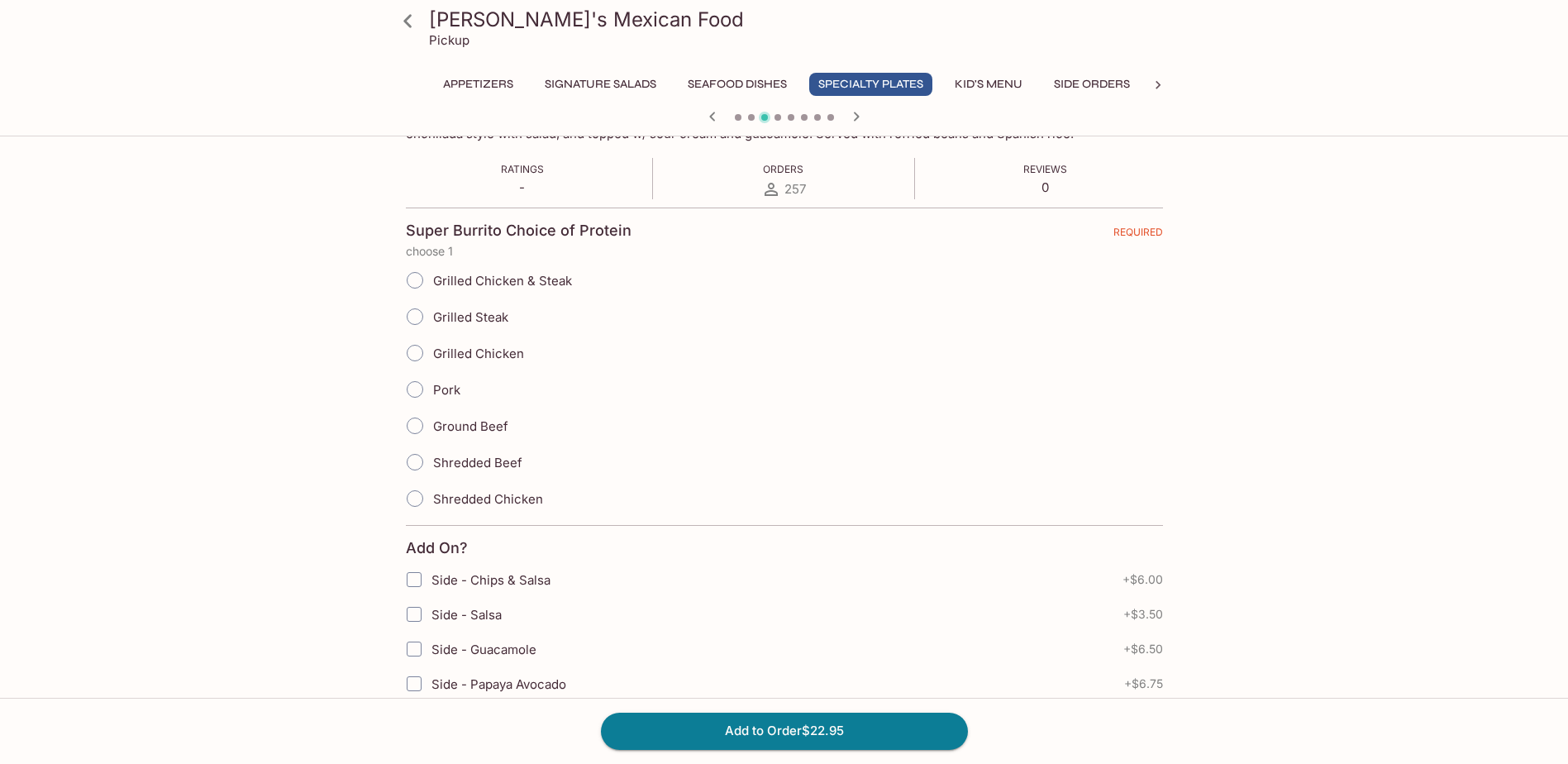
click at [420, 466] on input "Shredded Beef" at bounding box center [415, 462] width 35 height 35
radio input "true"
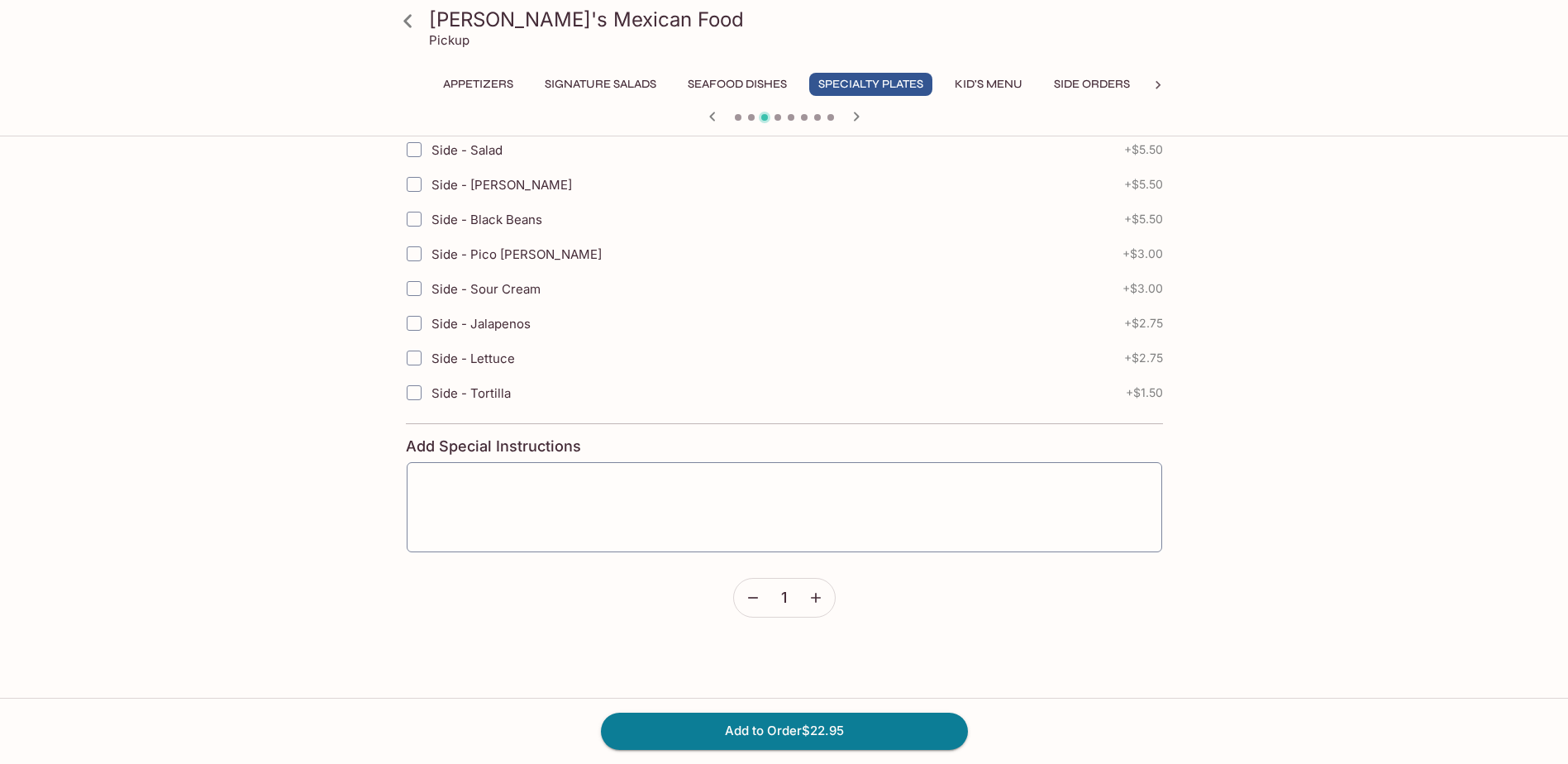
scroll to position [961, 0]
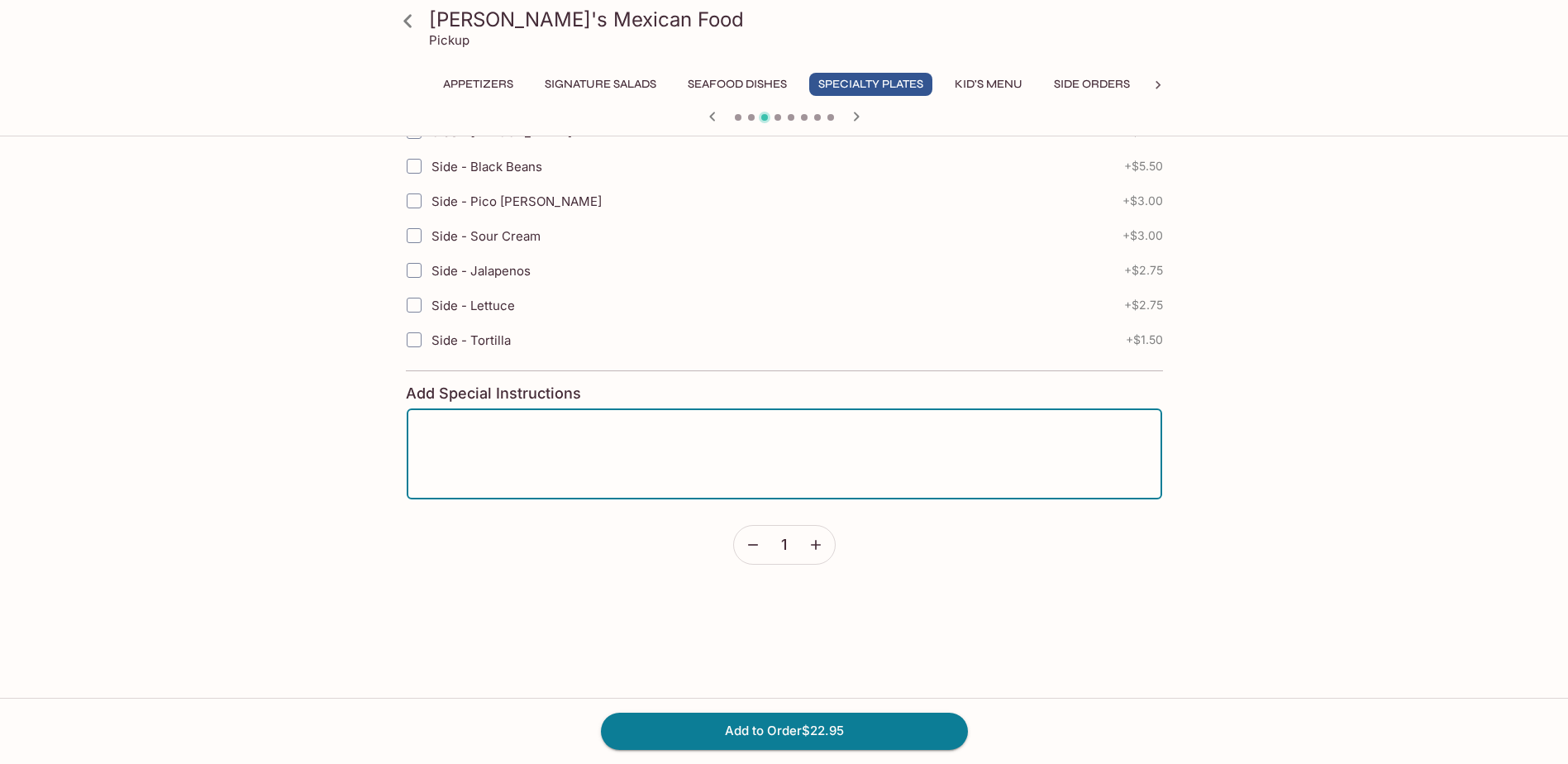
click at [678, 435] on textarea at bounding box center [784, 453] width 732 height 62
type textarea "no pico [PERSON_NAME]"
click at [854, 727] on button "Add to Order $22.95" at bounding box center [784, 731] width 367 height 37
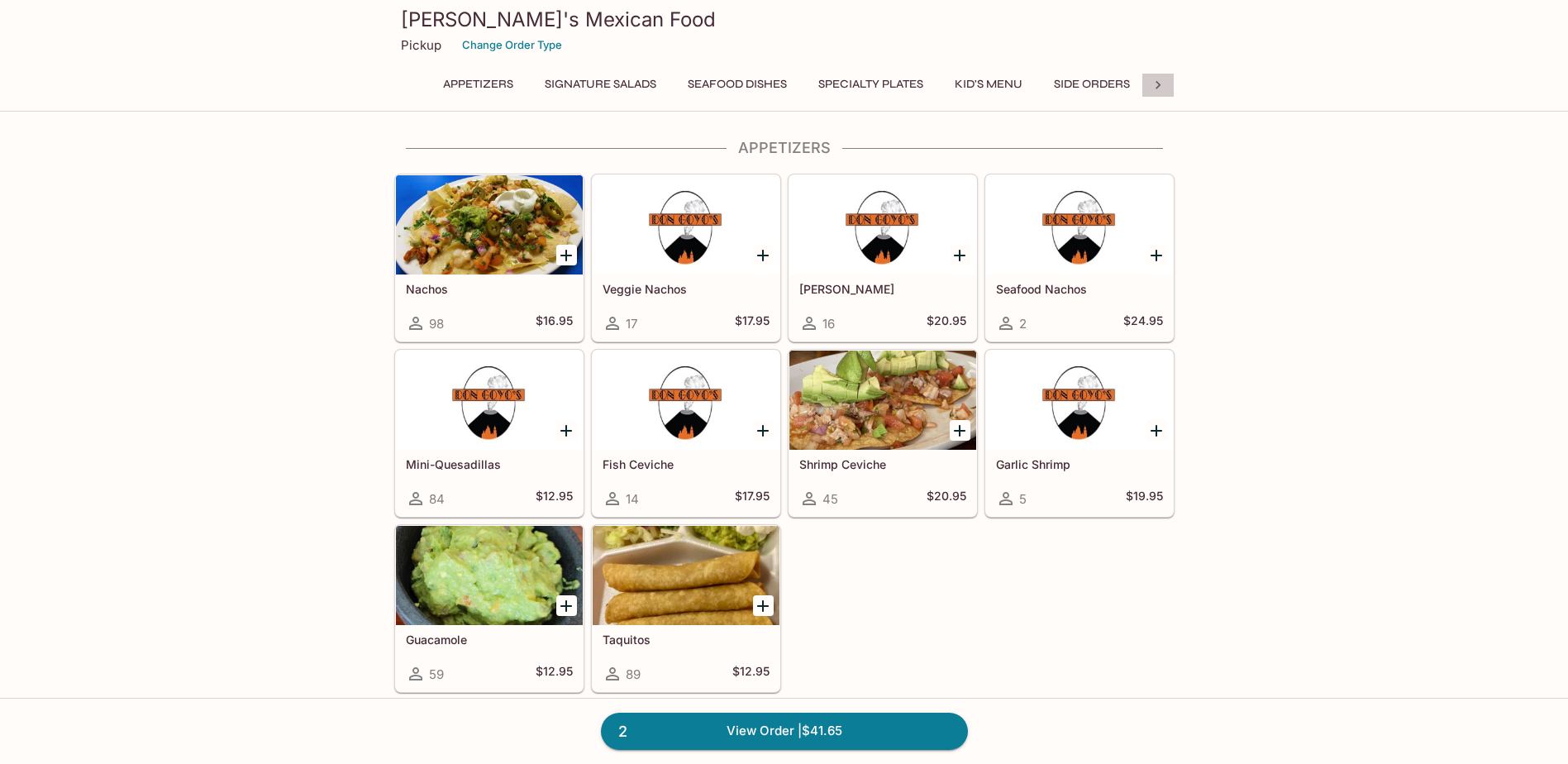
click at [1155, 87] on icon at bounding box center [1158, 85] width 17 height 17
click at [1020, 81] on button "Drinks" at bounding box center [1015, 84] width 74 height 23
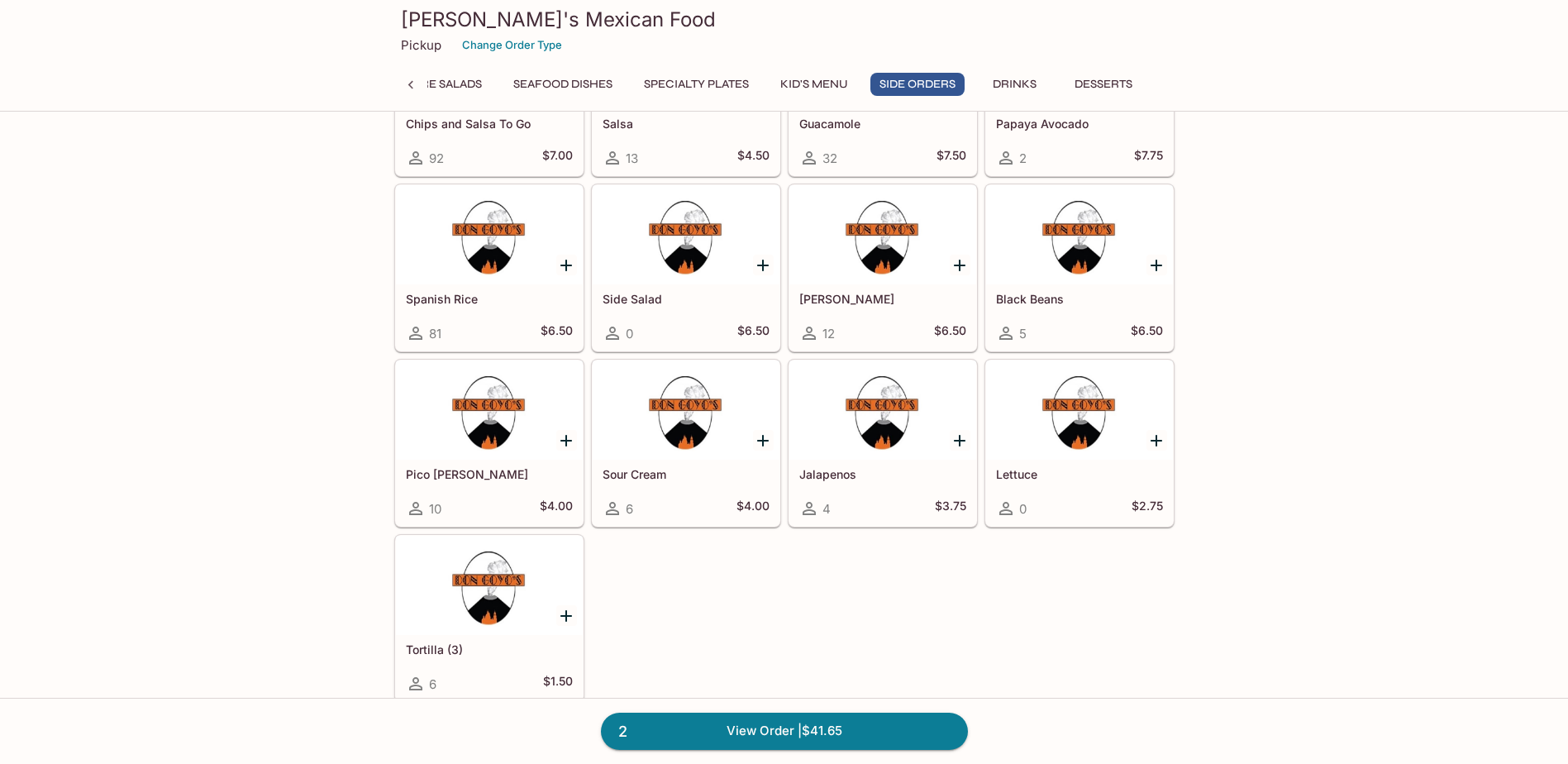
scroll to position [2758, 0]
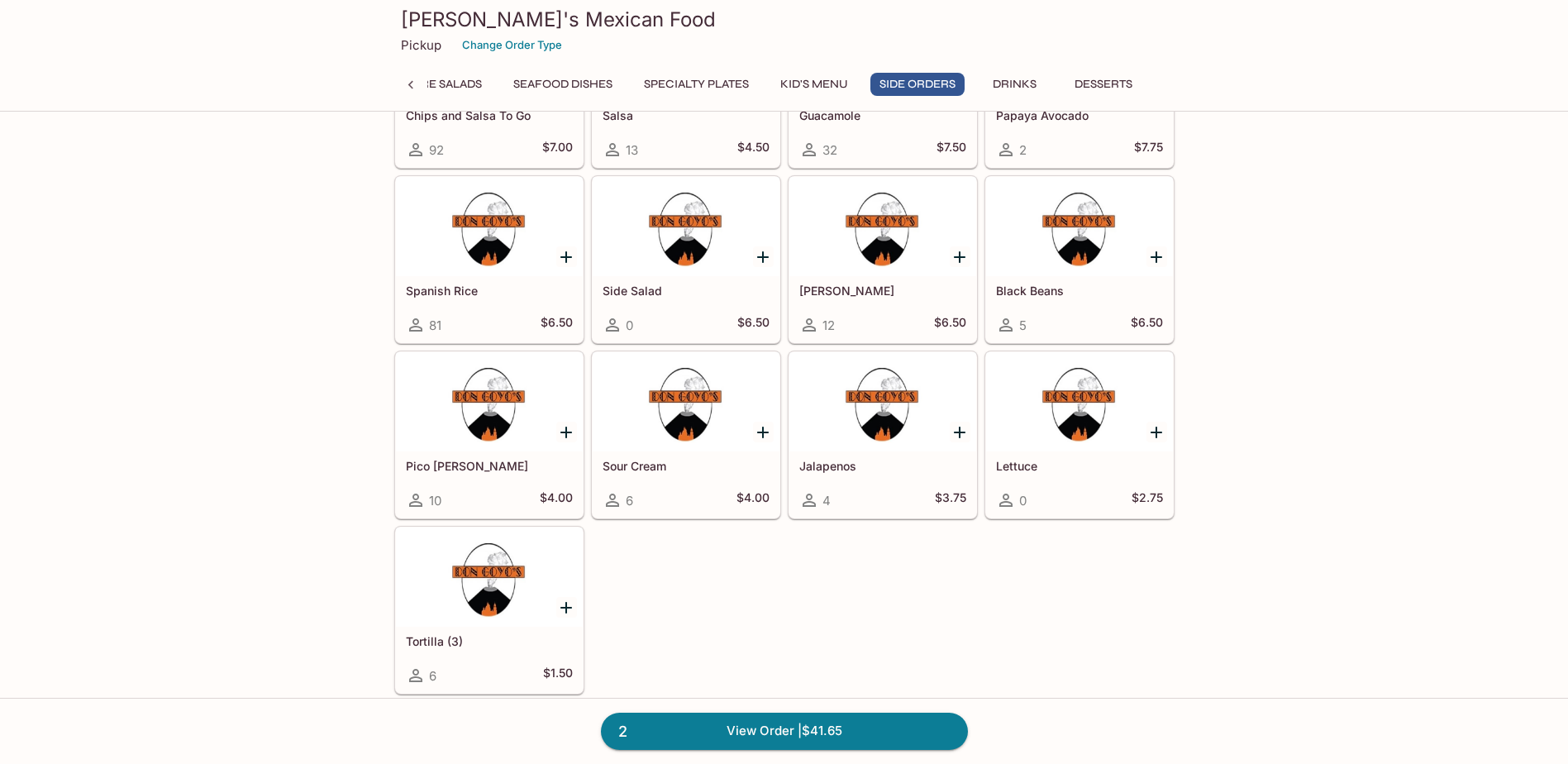
click at [1035, 75] on button "Drinks" at bounding box center [1015, 84] width 74 height 23
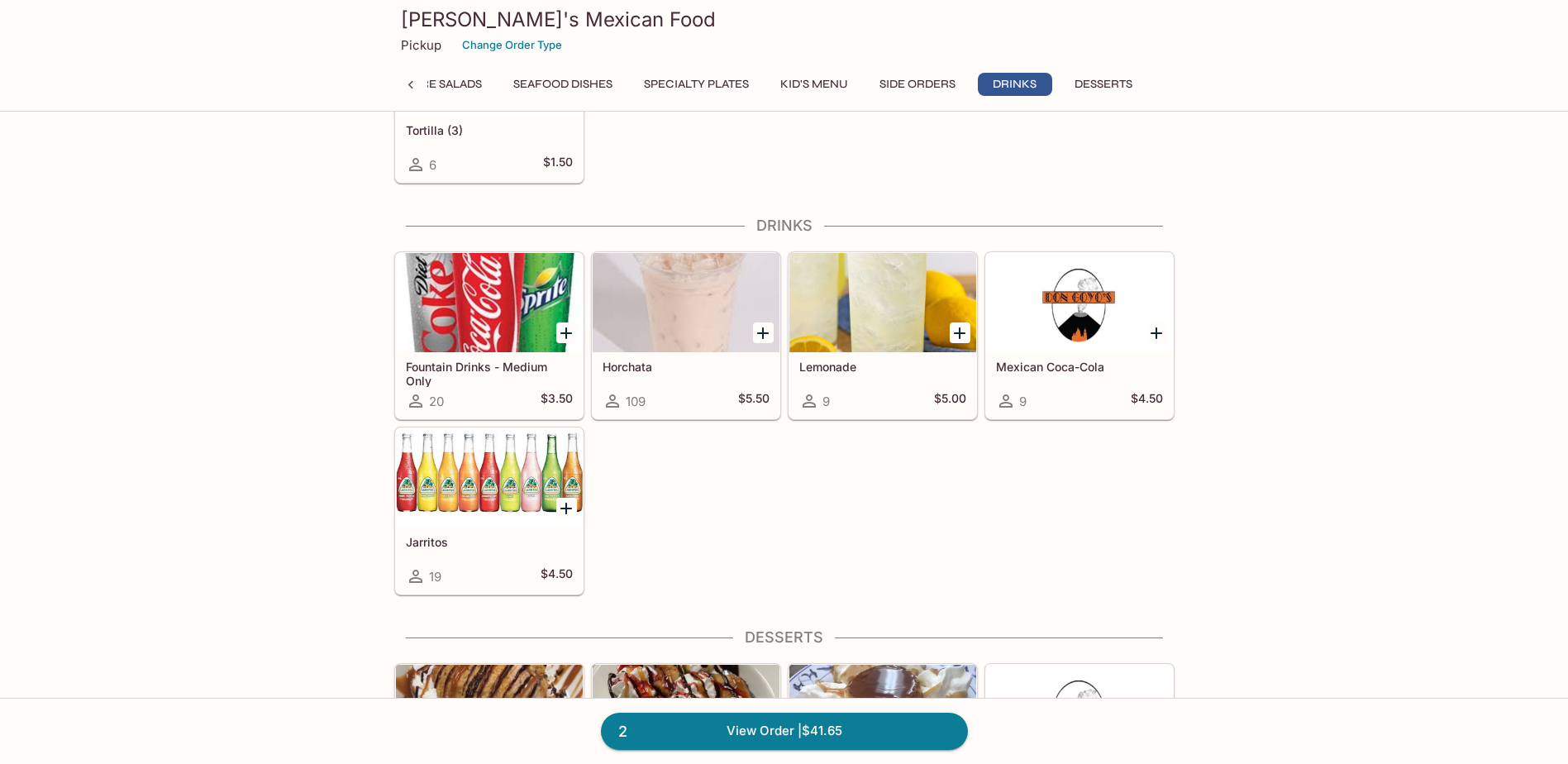
scroll to position [3345, 0]
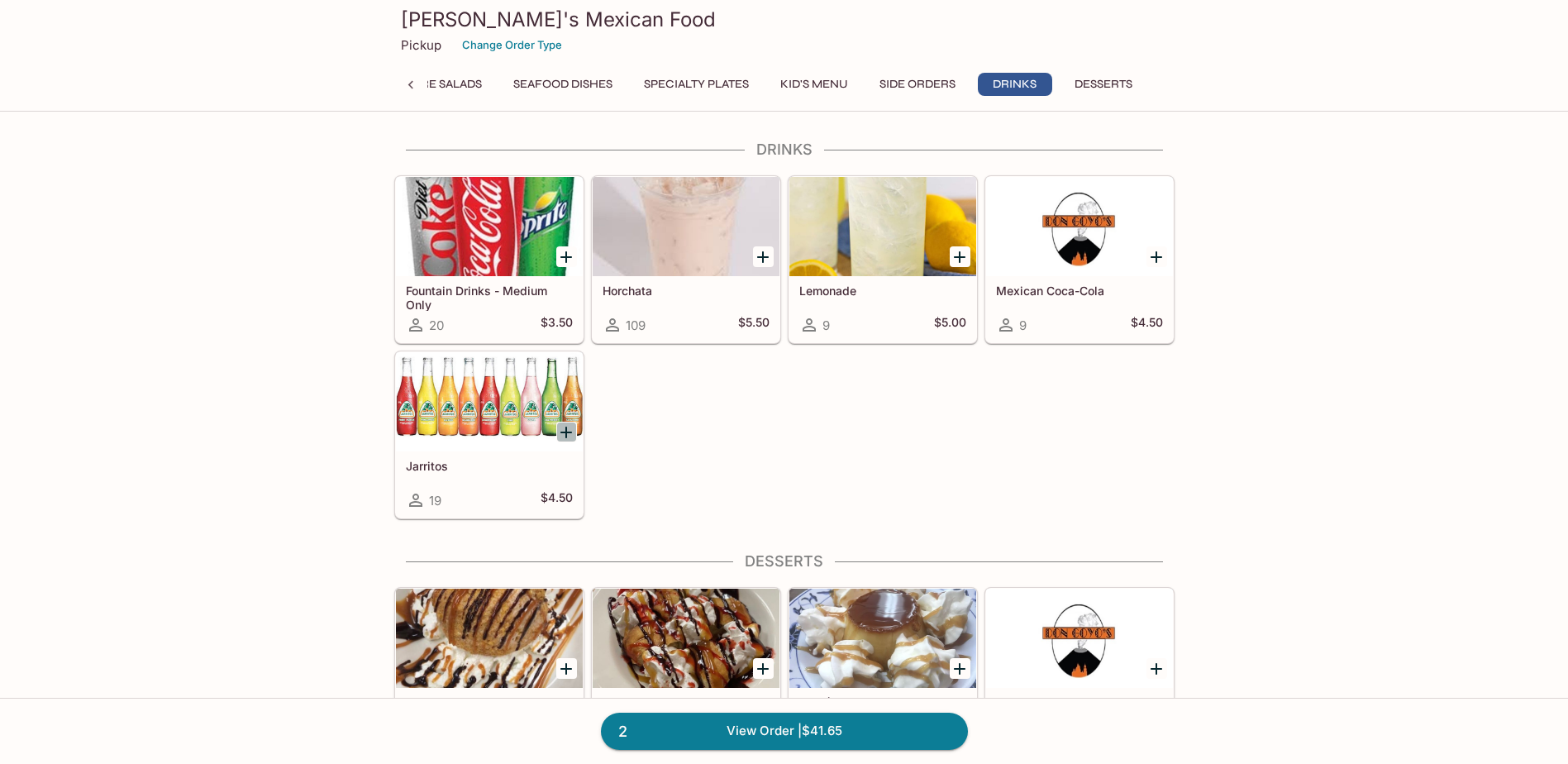
click at [569, 434] on icon "Add Jarritos" at bounding box center [567, 432] width 20 height 20
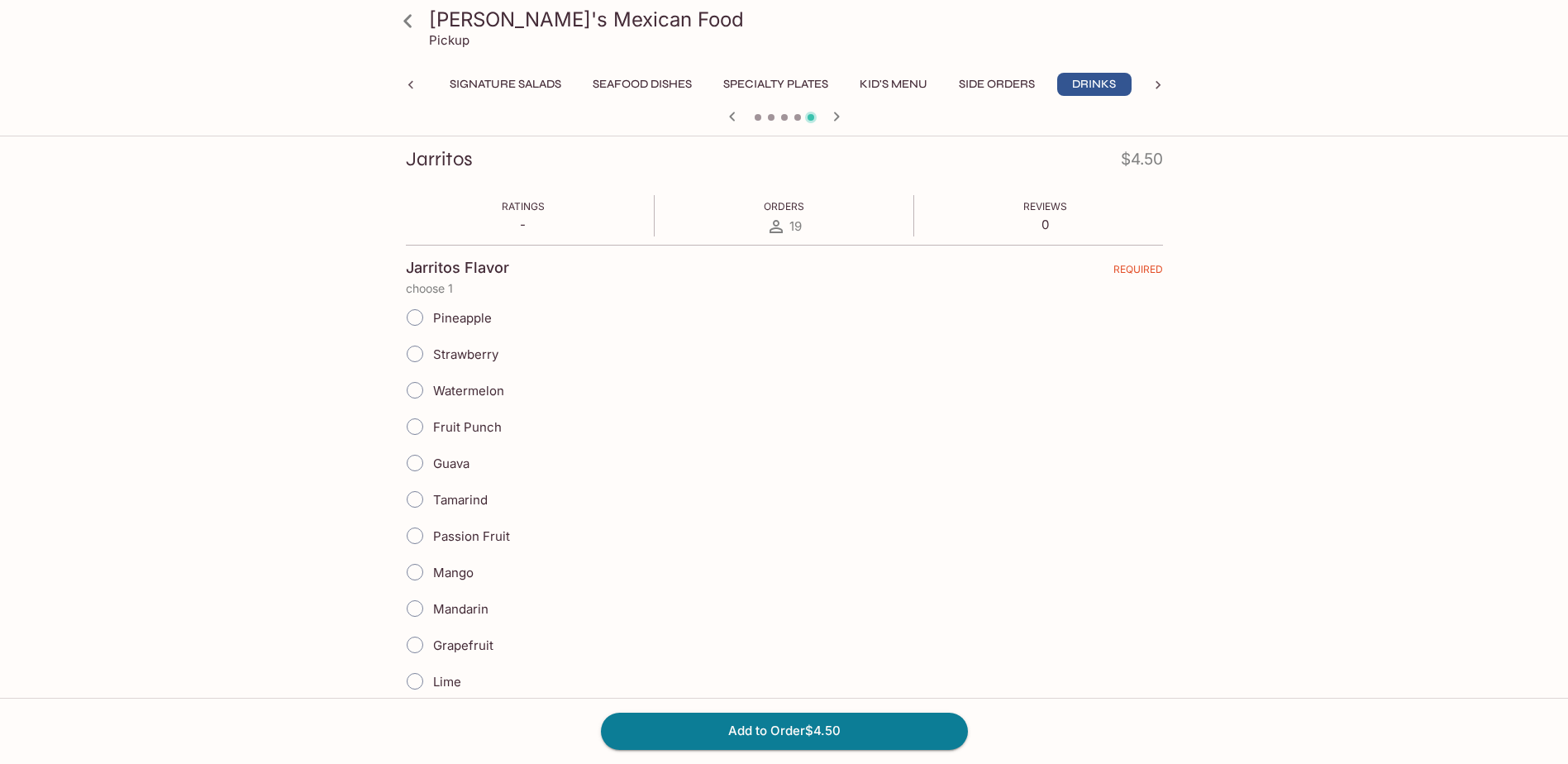
scroll to position [248, 0]
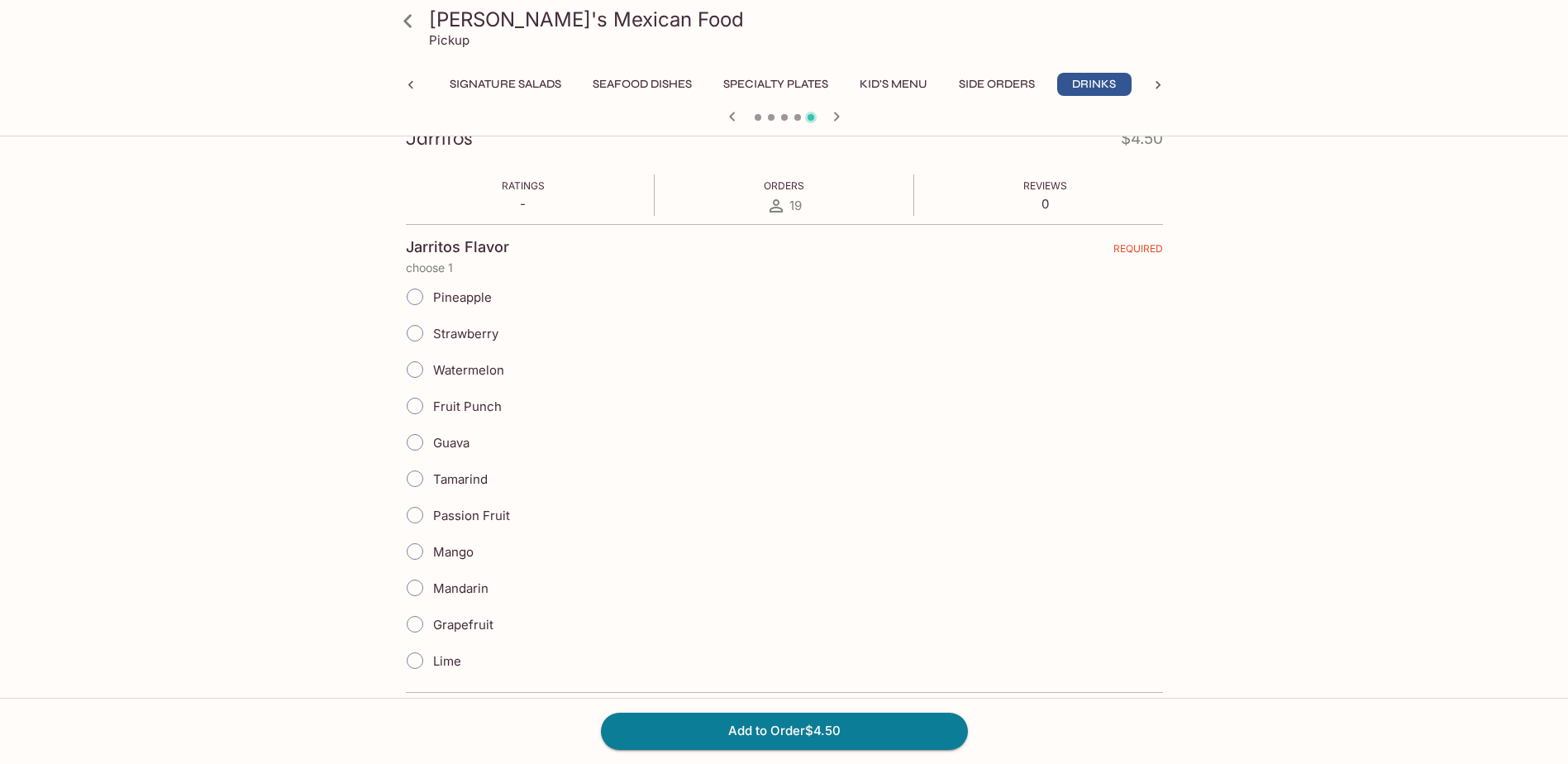
click at [409, 590] on input "Mandarin" at bounding box center [415, 588] width 35 height 35
radio input "true"
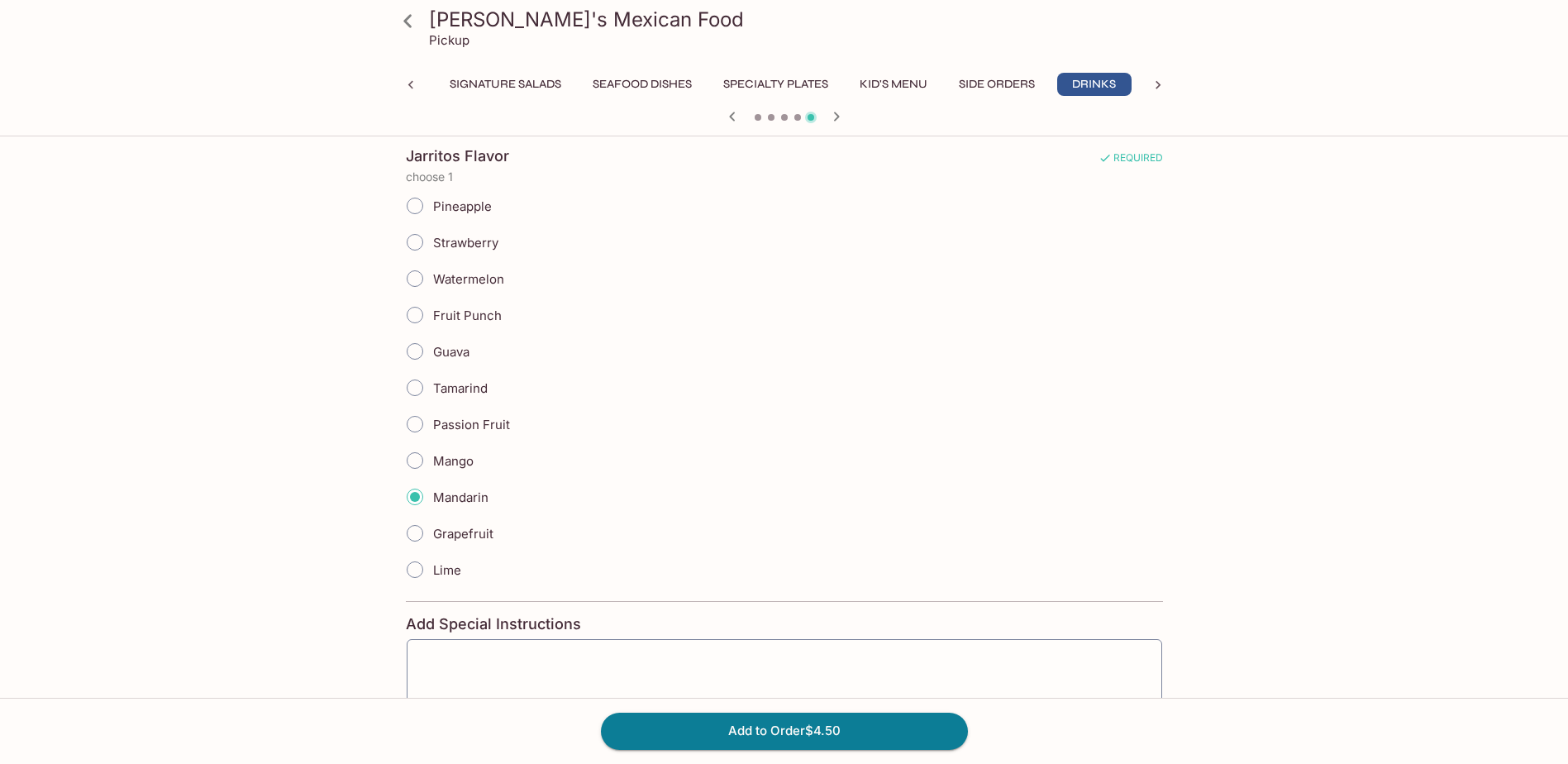
scroll to position [460, 0]
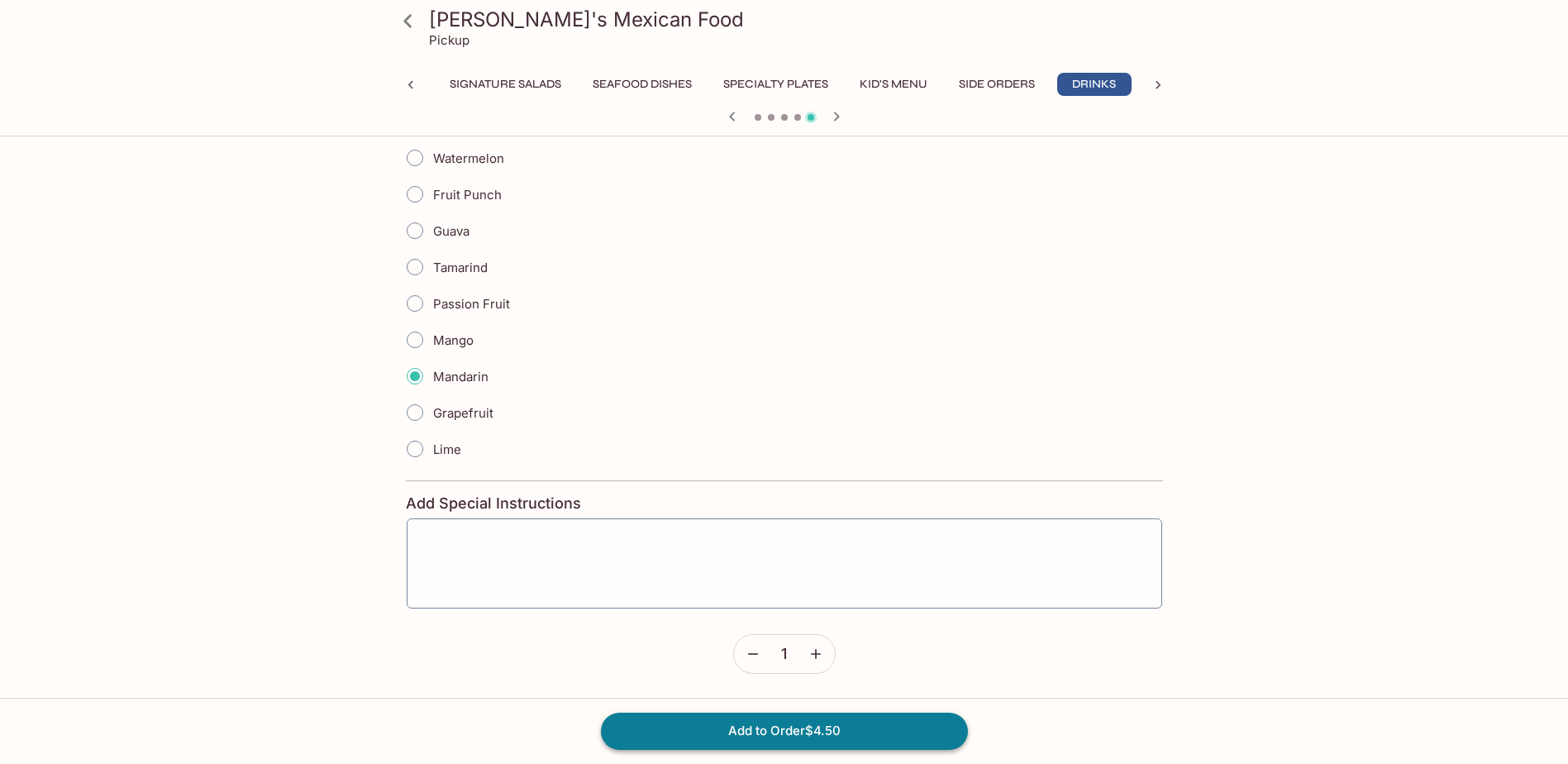
click at [770, 731] on button "Add to Order $4.50" at bounding box center [784, 731] width 367 height 37
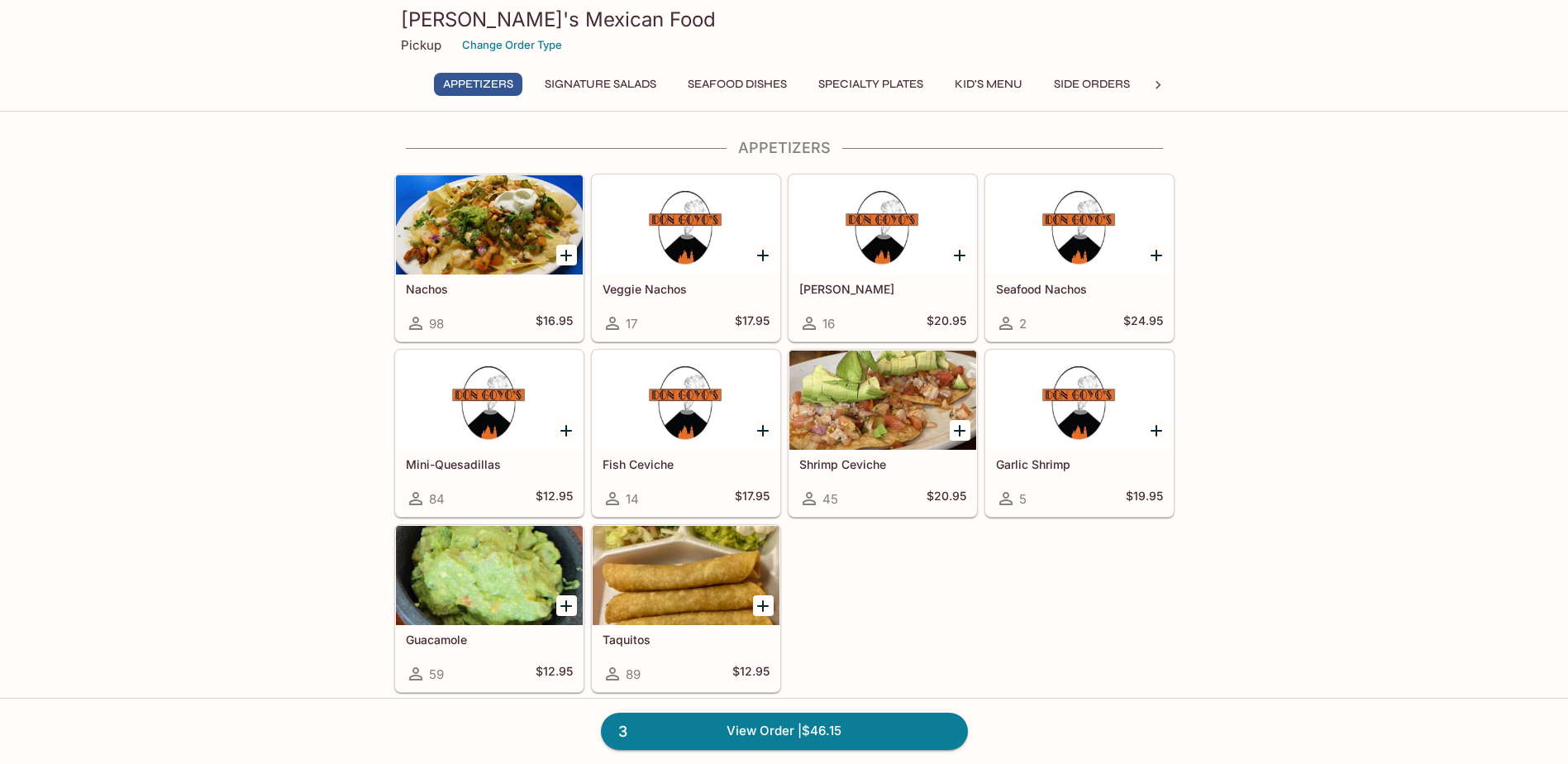
click at [856, 463] on h5 "Shrimp Ceviche" at bounding box center [882, 464] width 167 height 14
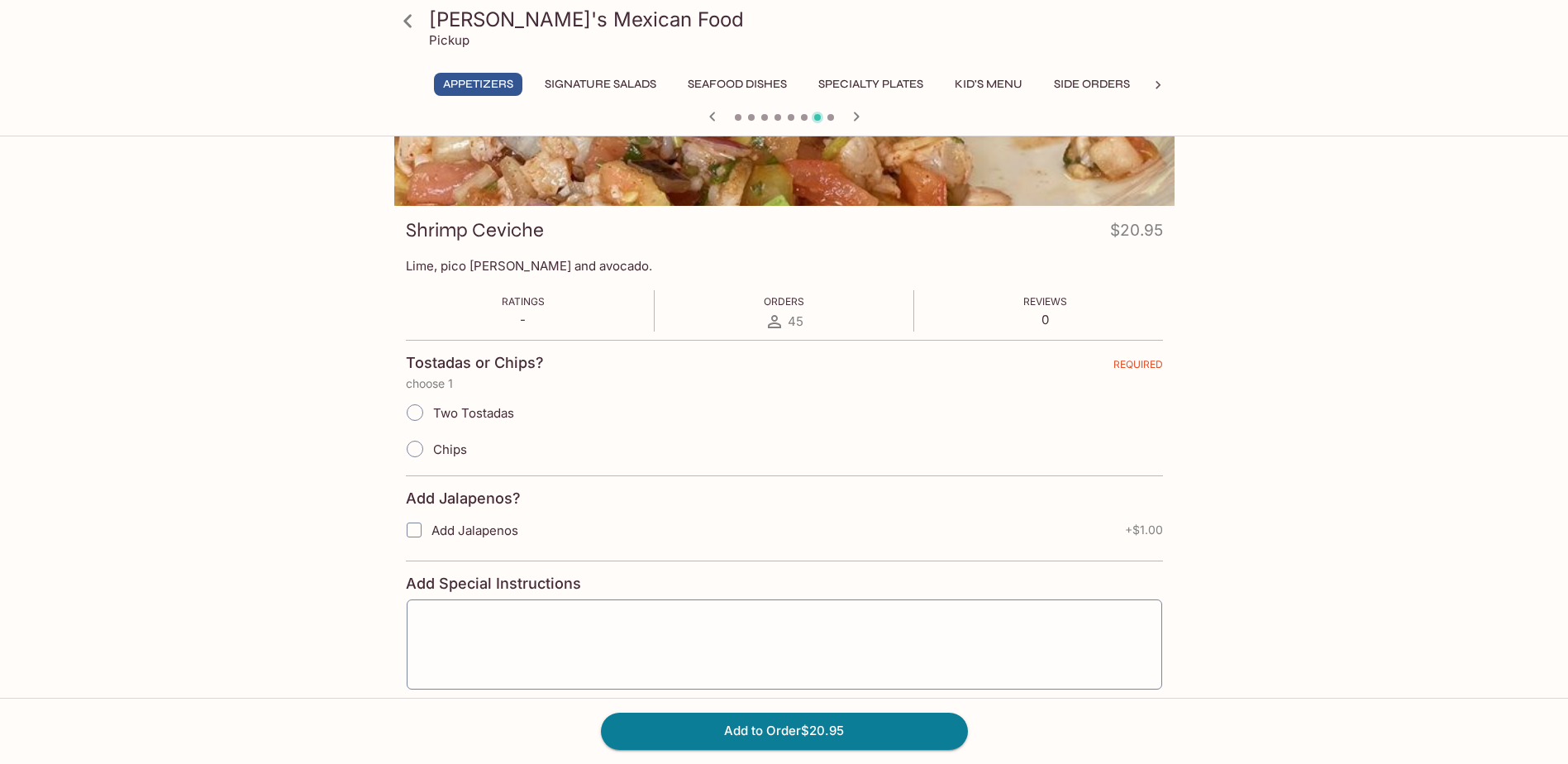
scroll to position [165, 0]
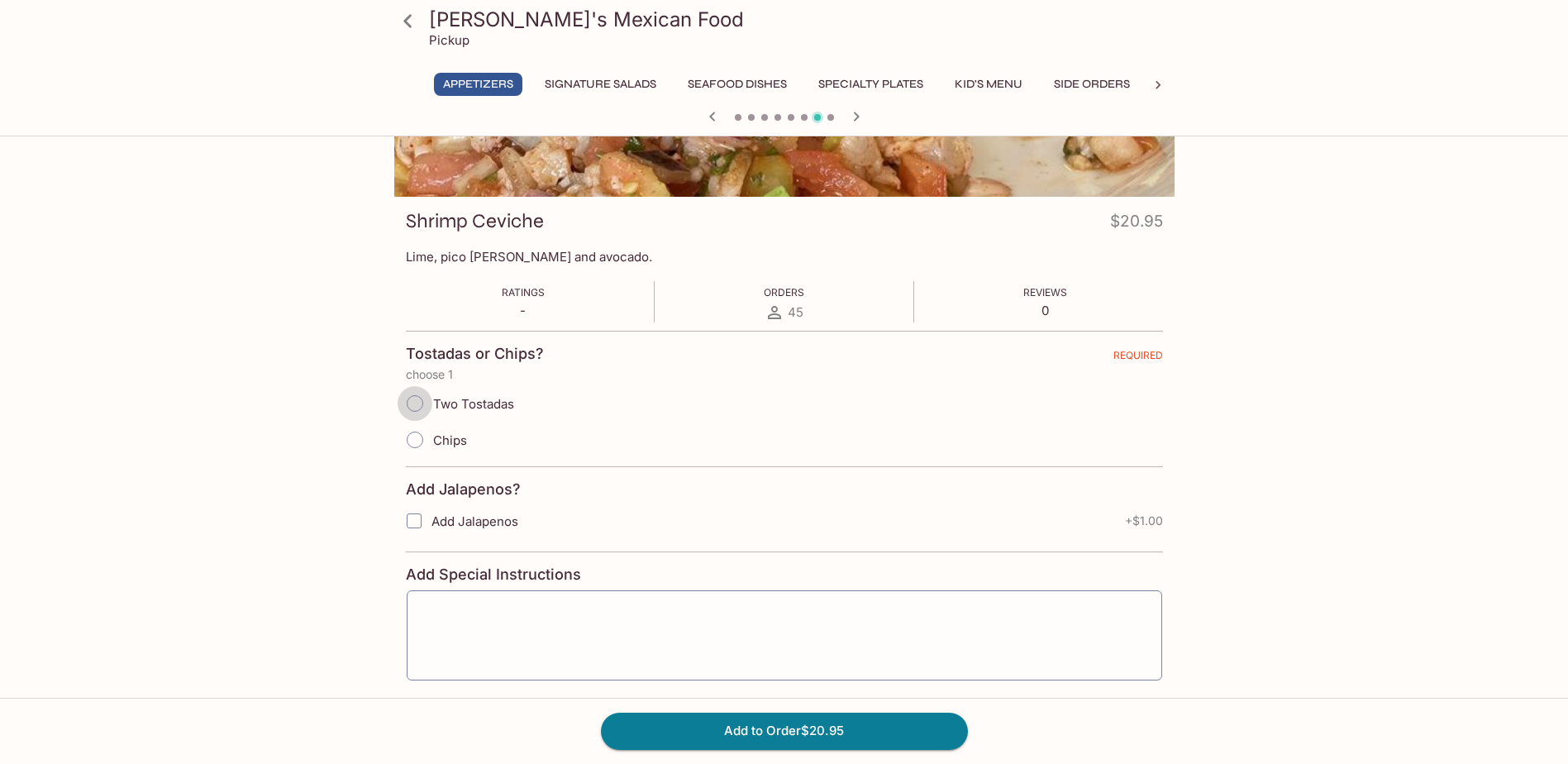
click at [420, 405] on input "Two Tostadas" at bounding box center [415, 403] width 35 height 35
radio input "true"
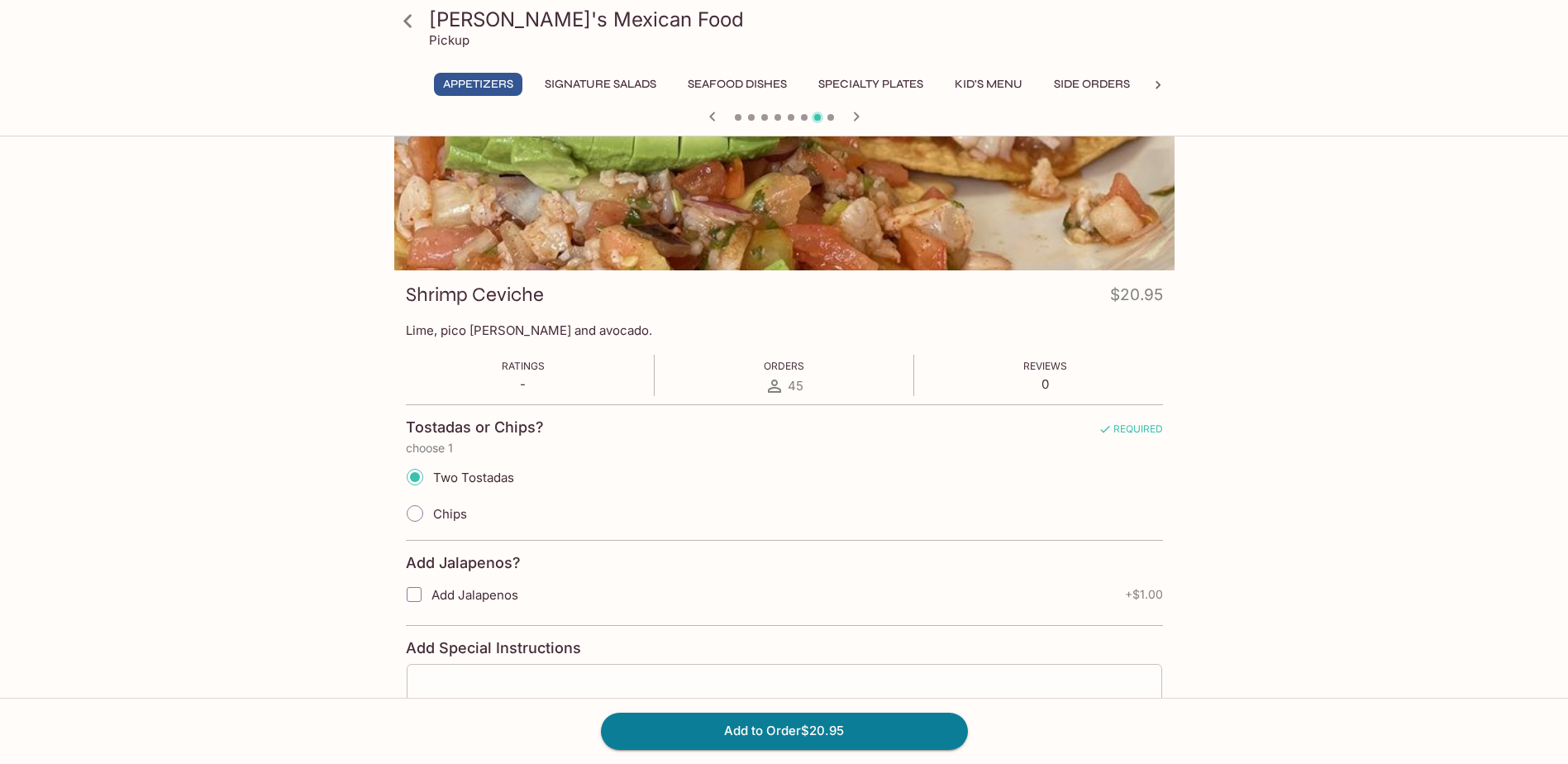
scroll to position [248, 0]
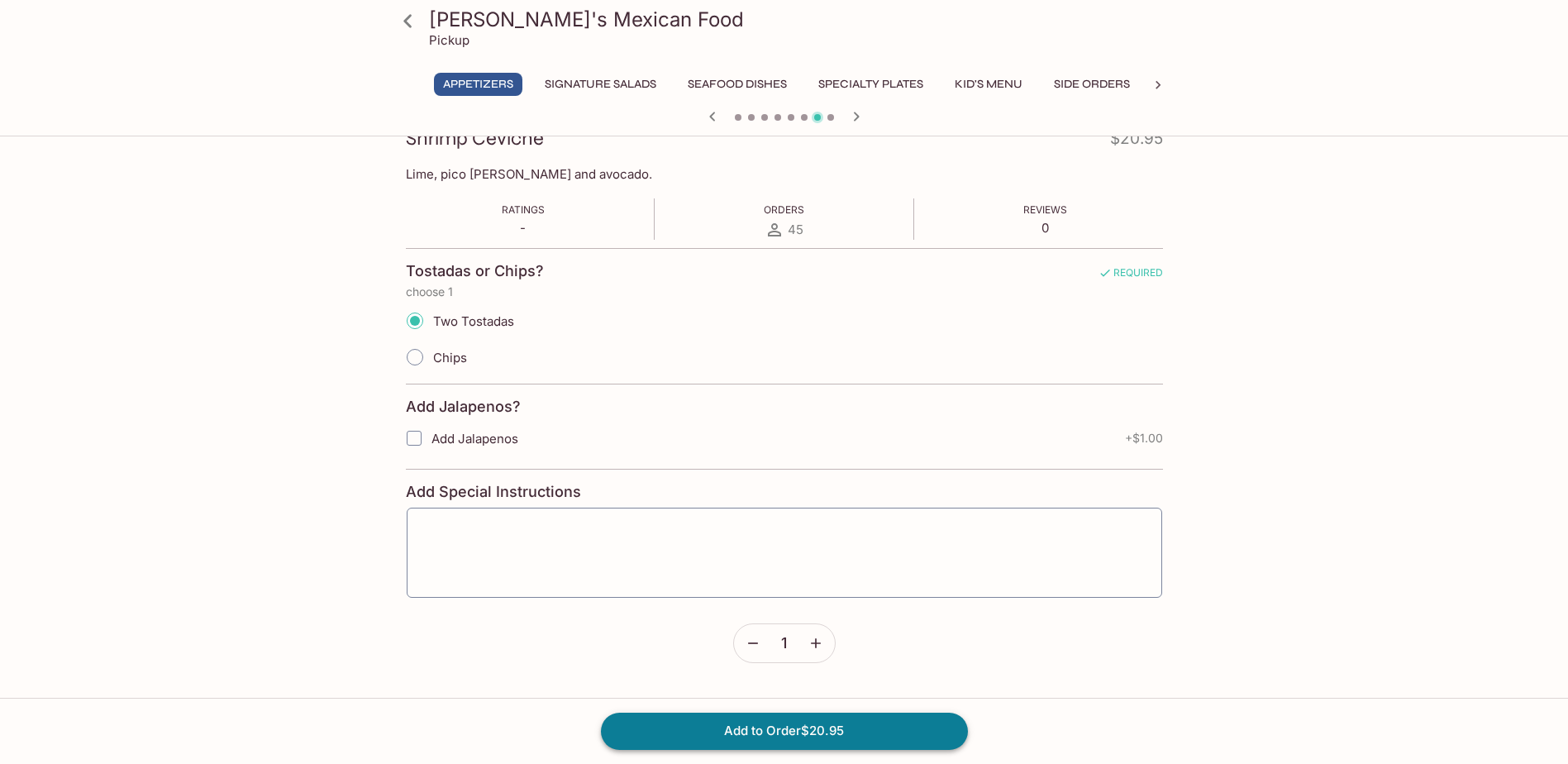
click at [831, 722] on button "Add to Order $20.95" at bounding box center [784, 731] width 367 height 37
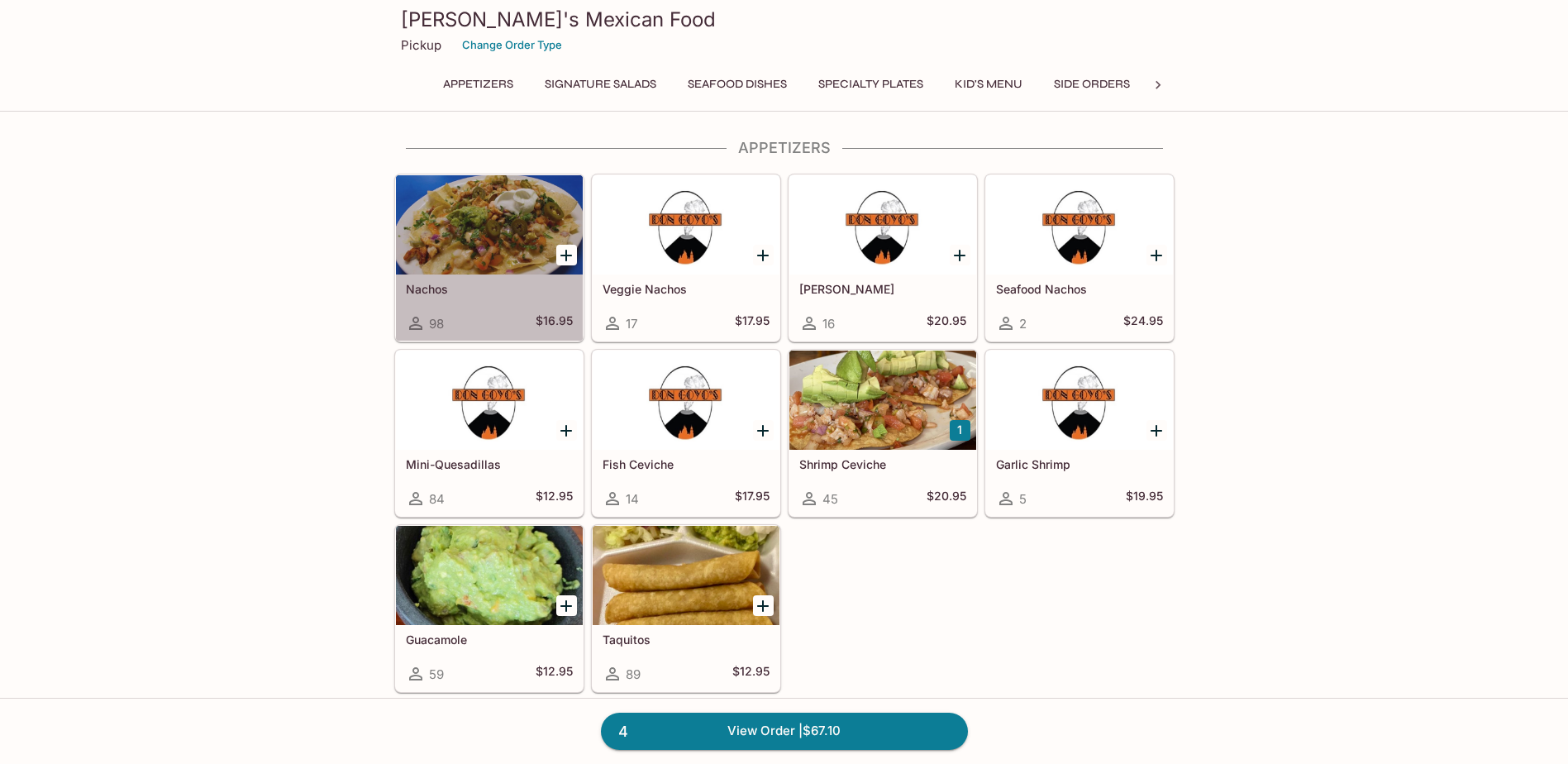
click at [490, 239] on div at bounding box center [489, 224] width 187 height 99
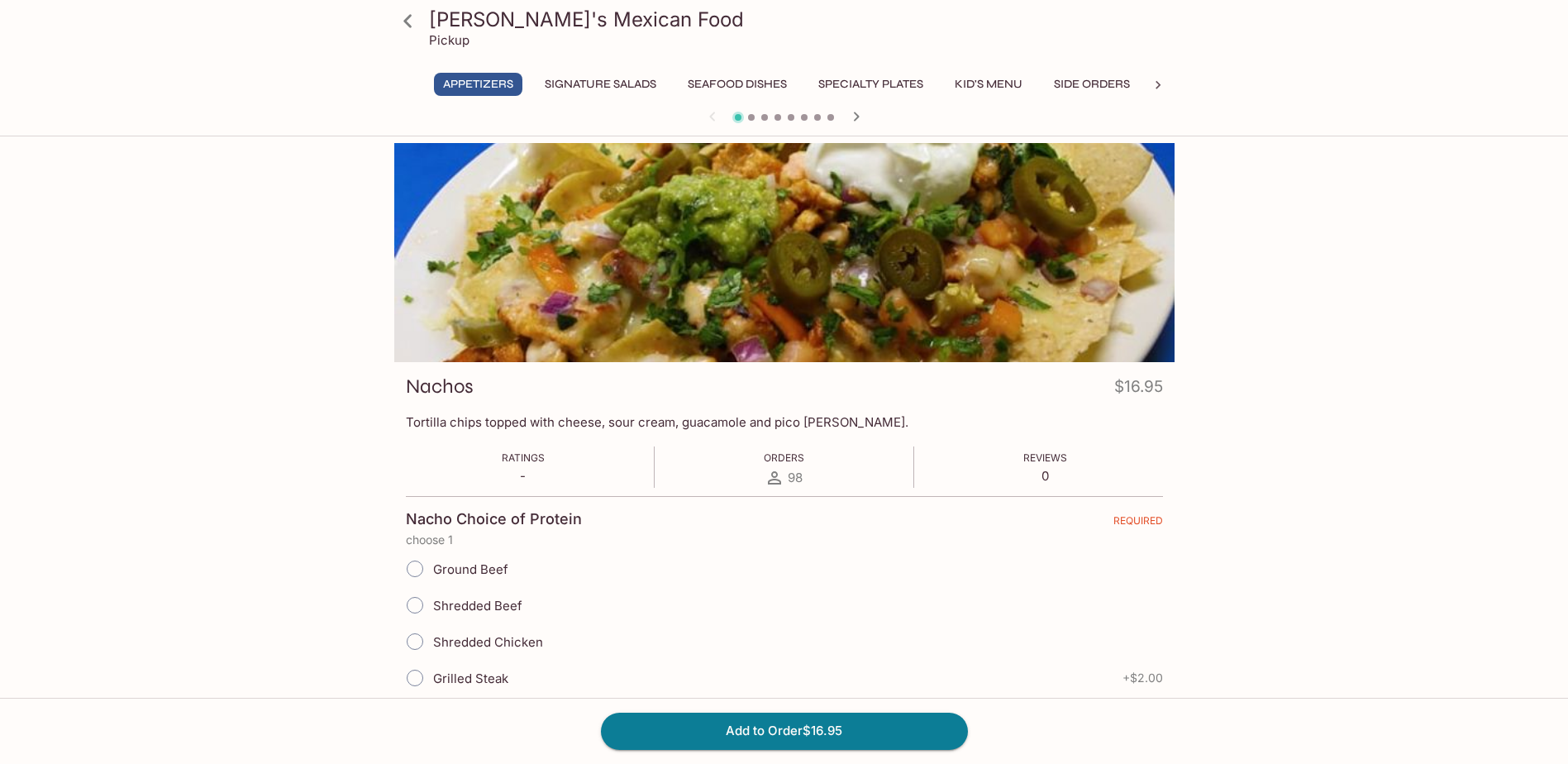
click at [418, 570] on input "Ground Beef" at bounding box center [415, 569] width 35 height 35
radio input "true"
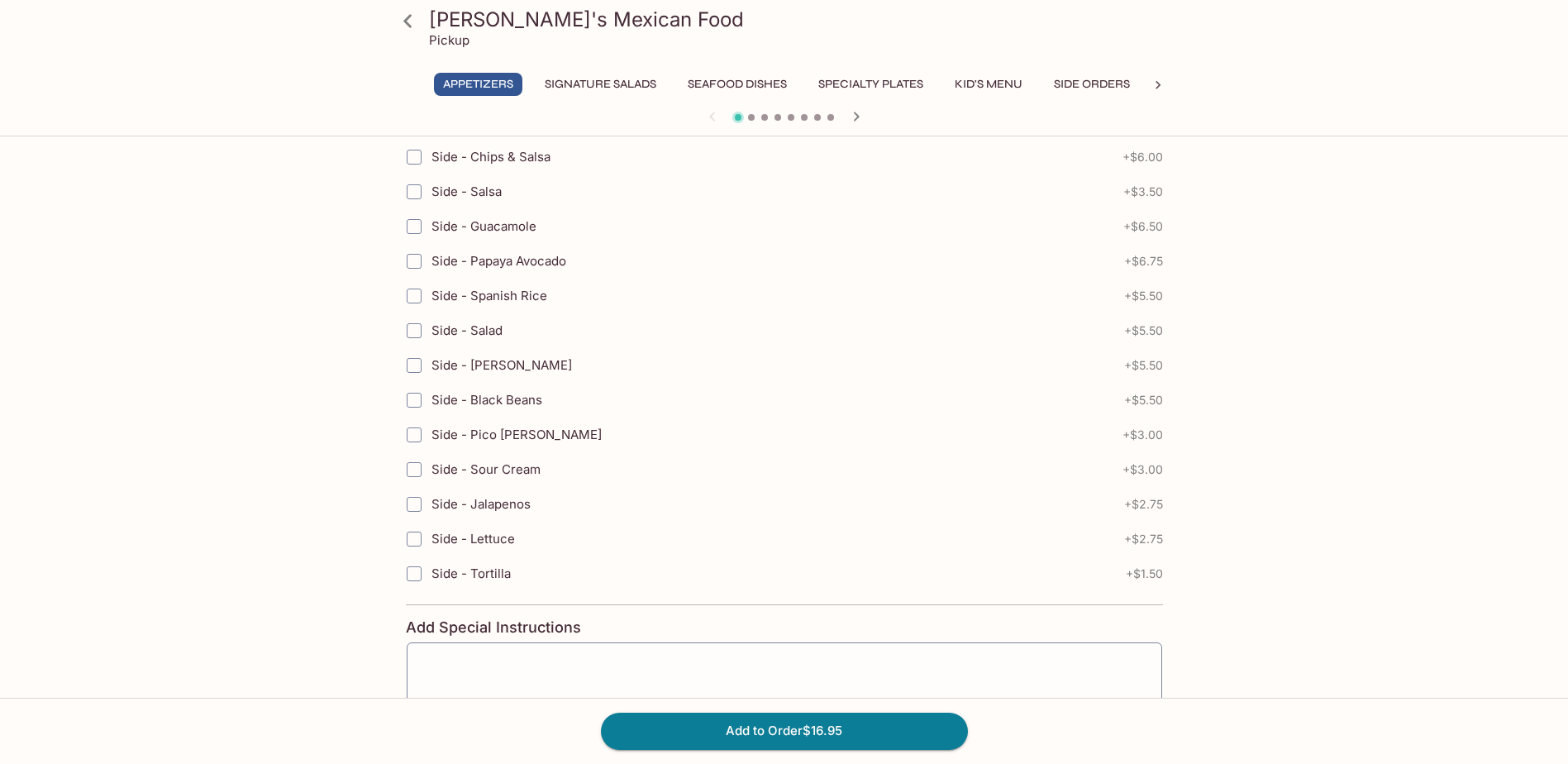
scroll to position [843, 0]
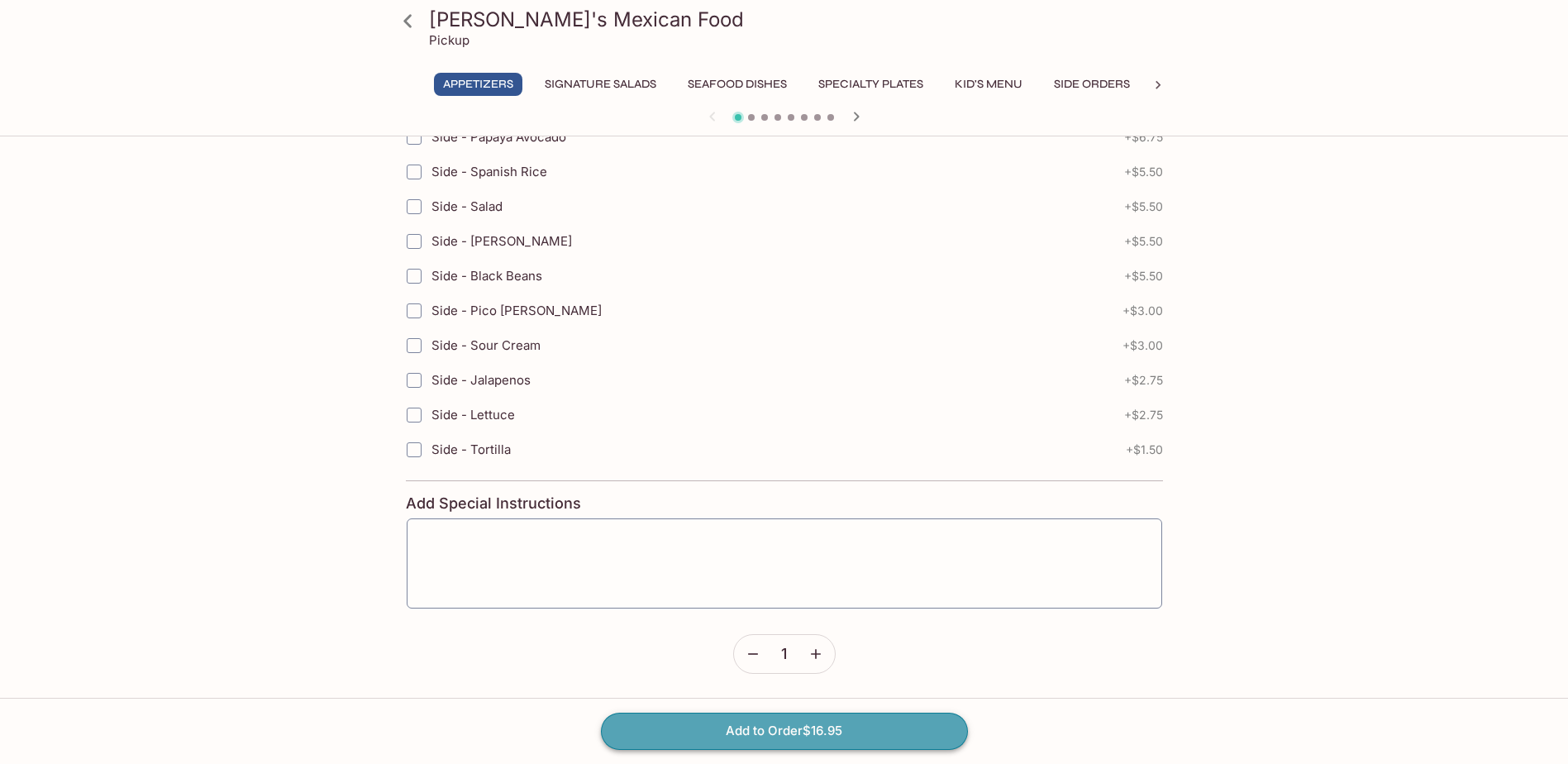
click at [702, 742] on button "Add to Order $16.95" at bounding box center [784, 731] width 367 height 37
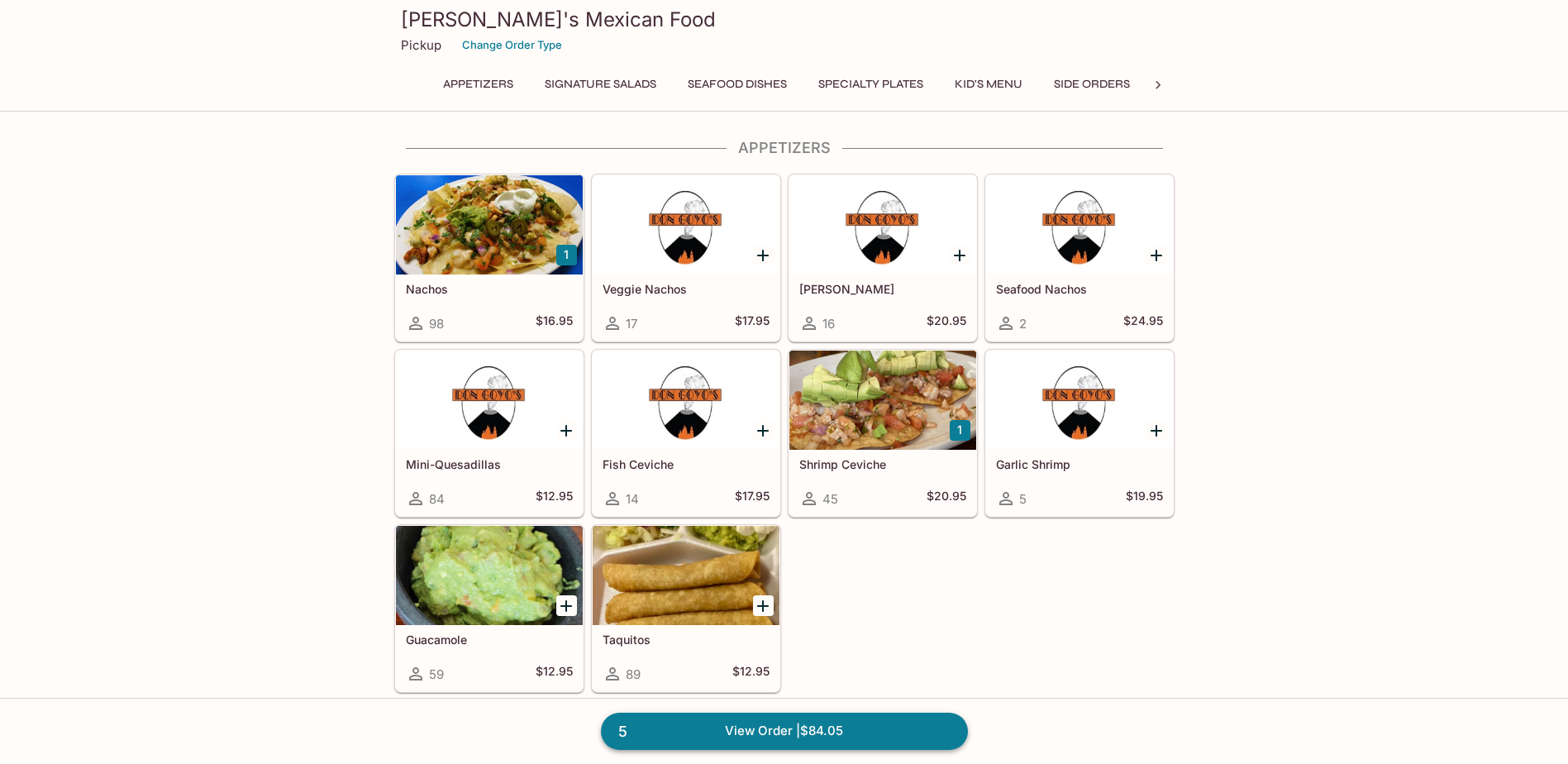
click at [845, 728] on link "5 View Order | $84.05" at bounding box center [784, 731] width 367 height 37
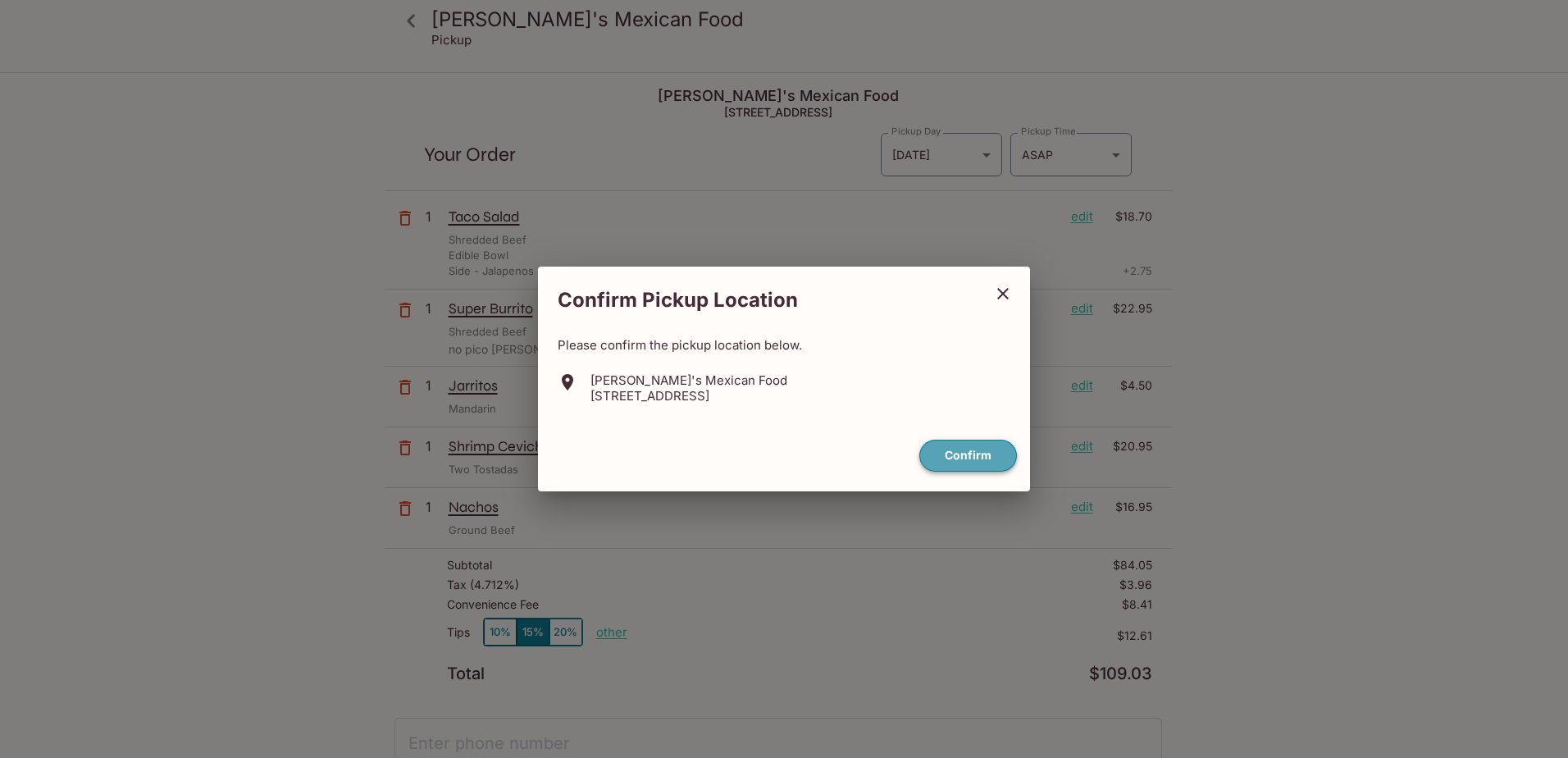
click at [946, 456] on button "Confirm" at bounding box center [968, 455] width 98 height 32
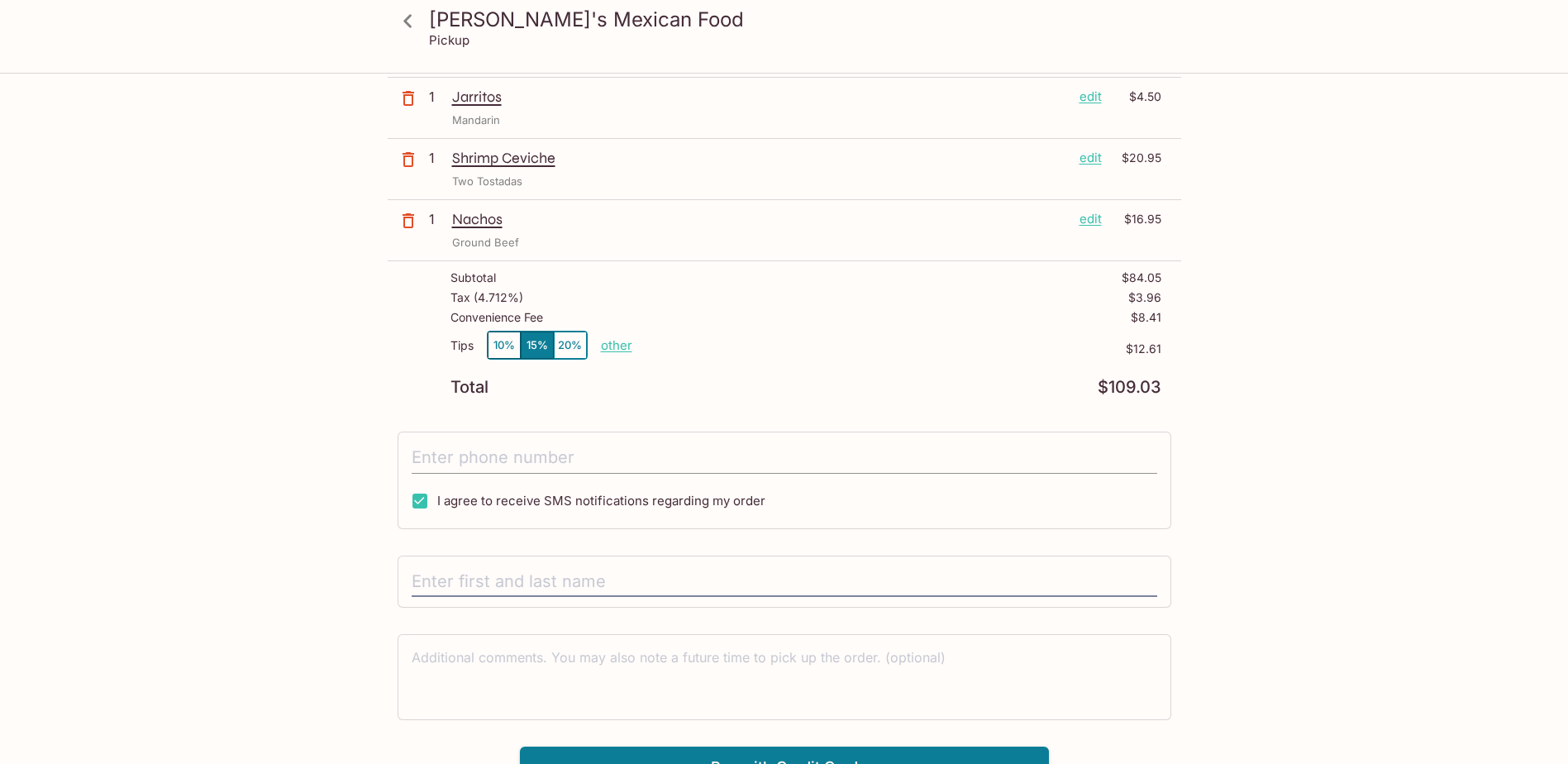
scroll to position [316, 0]
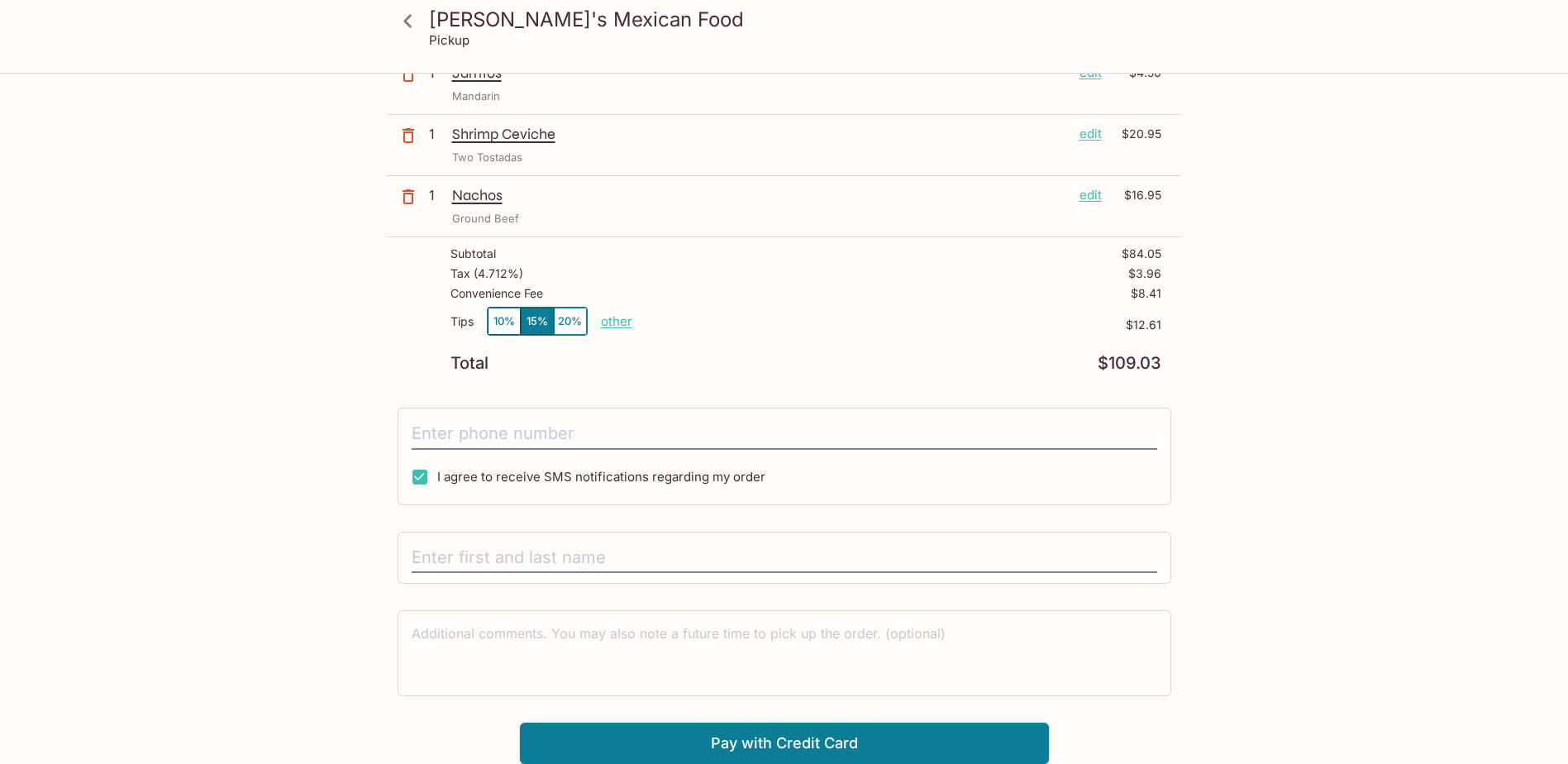
click at [424, 478] on input "I agree to receive SMS notifications regarding my order" at bounding box center [420, 477] width 33 height 33
checkbox input "false"
click at [495, 560] on input "text" at bounding box center [784, 558] width 746 height 32
type input "Dera M"
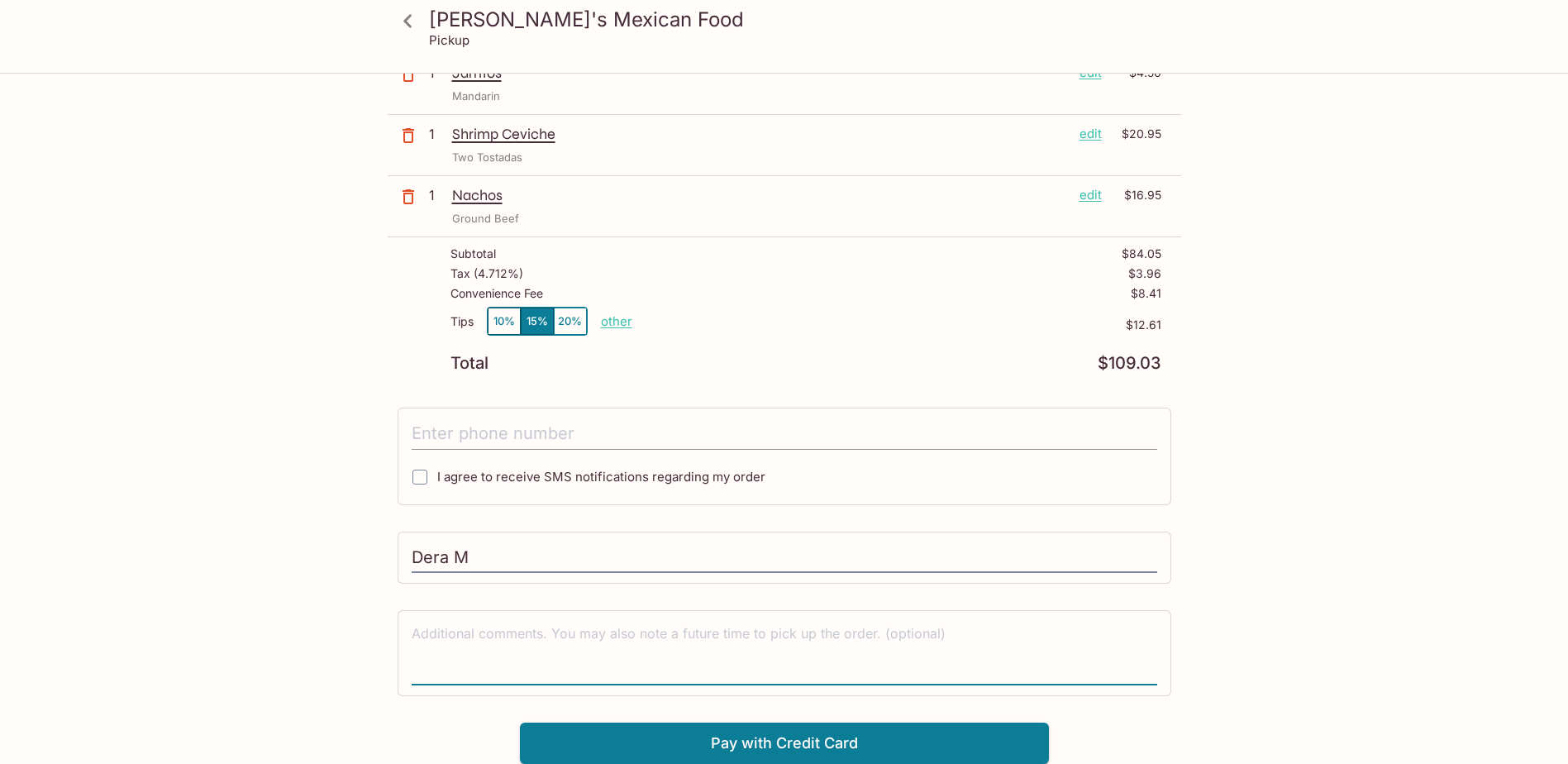
click at [734, 442] on input "tel" at bounding box center [784, 434] width 746 height 32
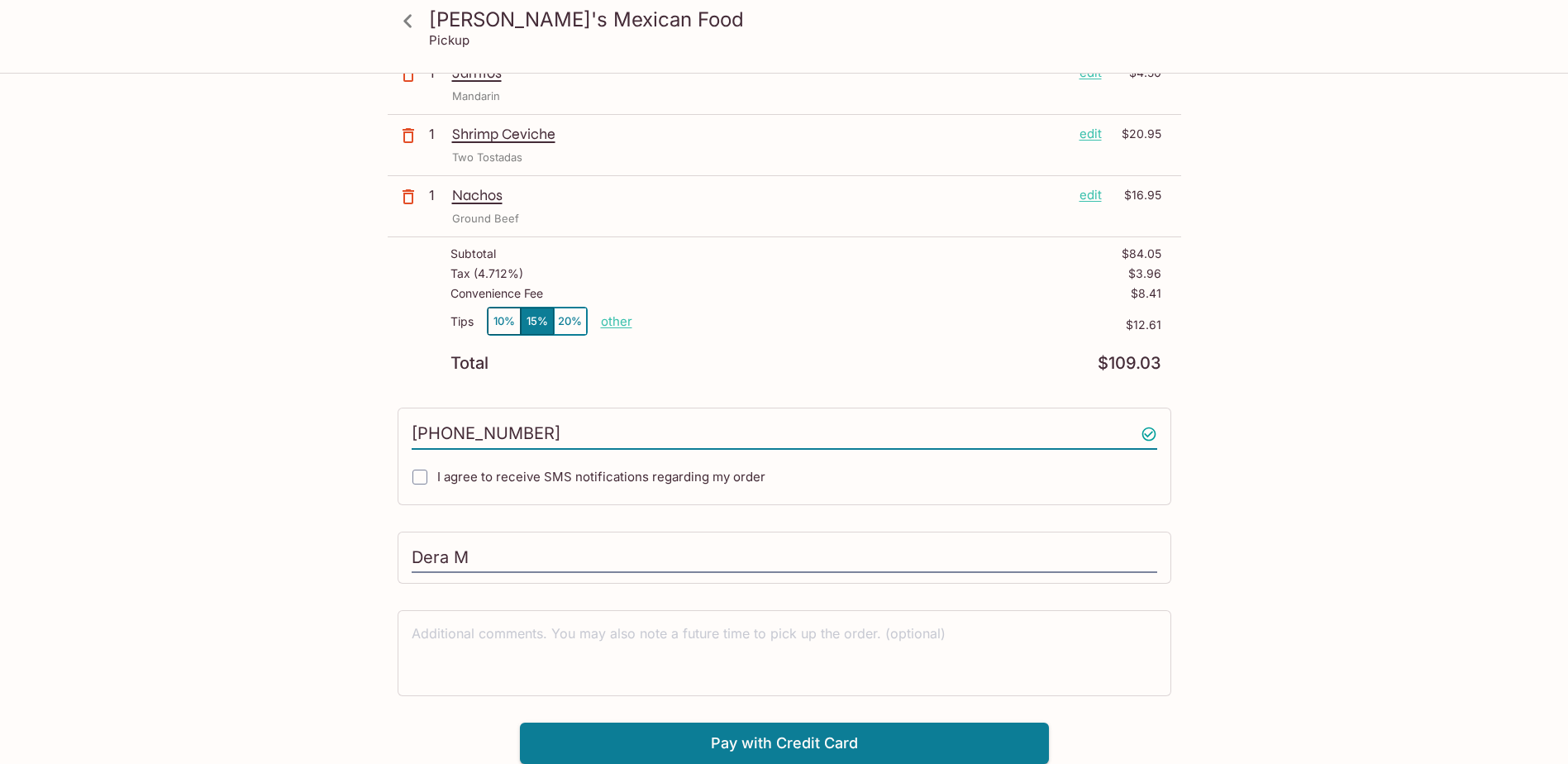
type input "[PHONE_NUMBER]"
click at [415, 479] on input "I agree to receive SMS notifications regarding my order" at bounding box center [420, 477] width 33 height 33
checkbox input "true"
click at [836, 745] on button "Pay with Credit Card" at bounding box center [784, 743] width 529 height 42
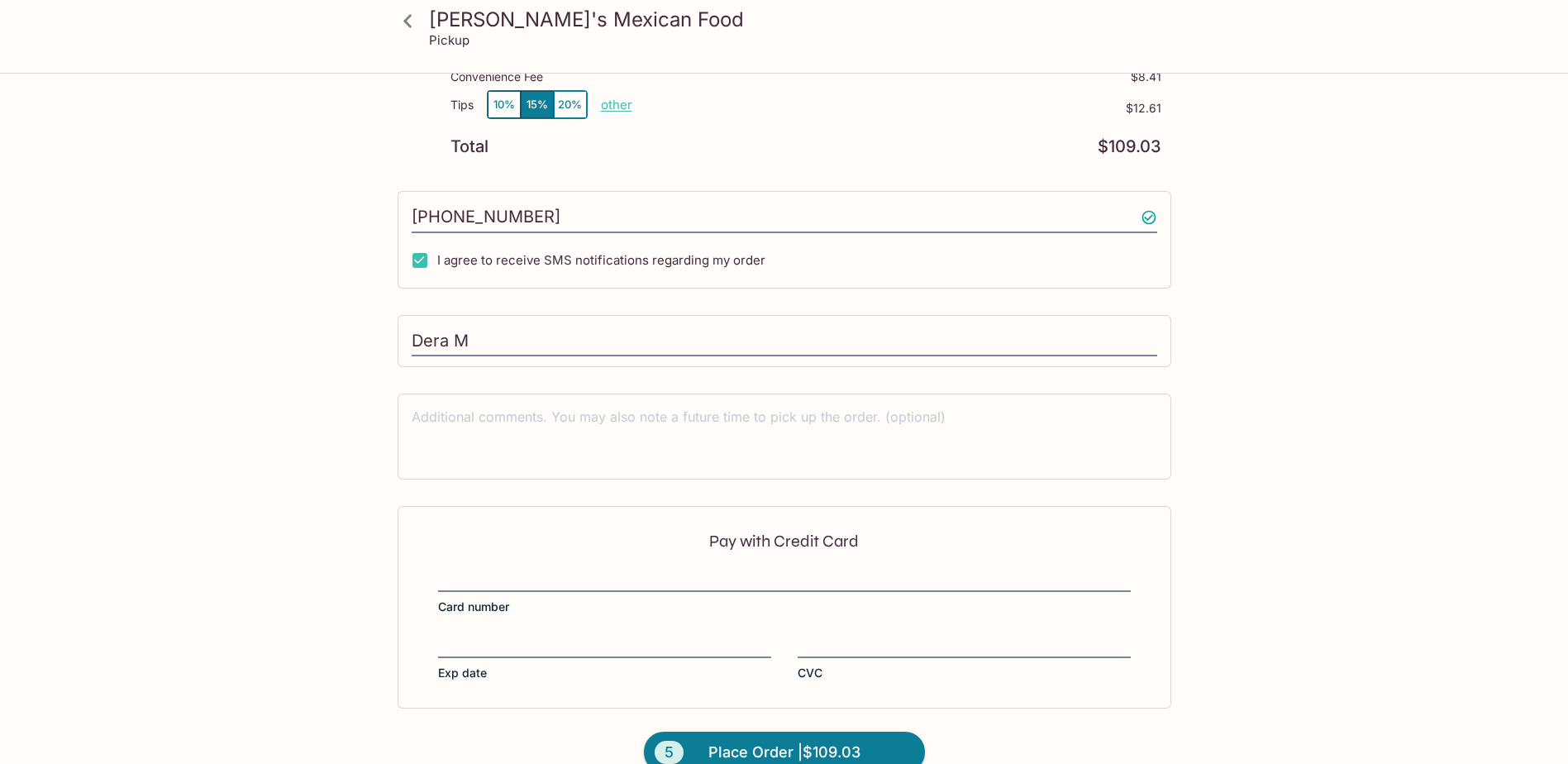
scroll to position [564, 0]
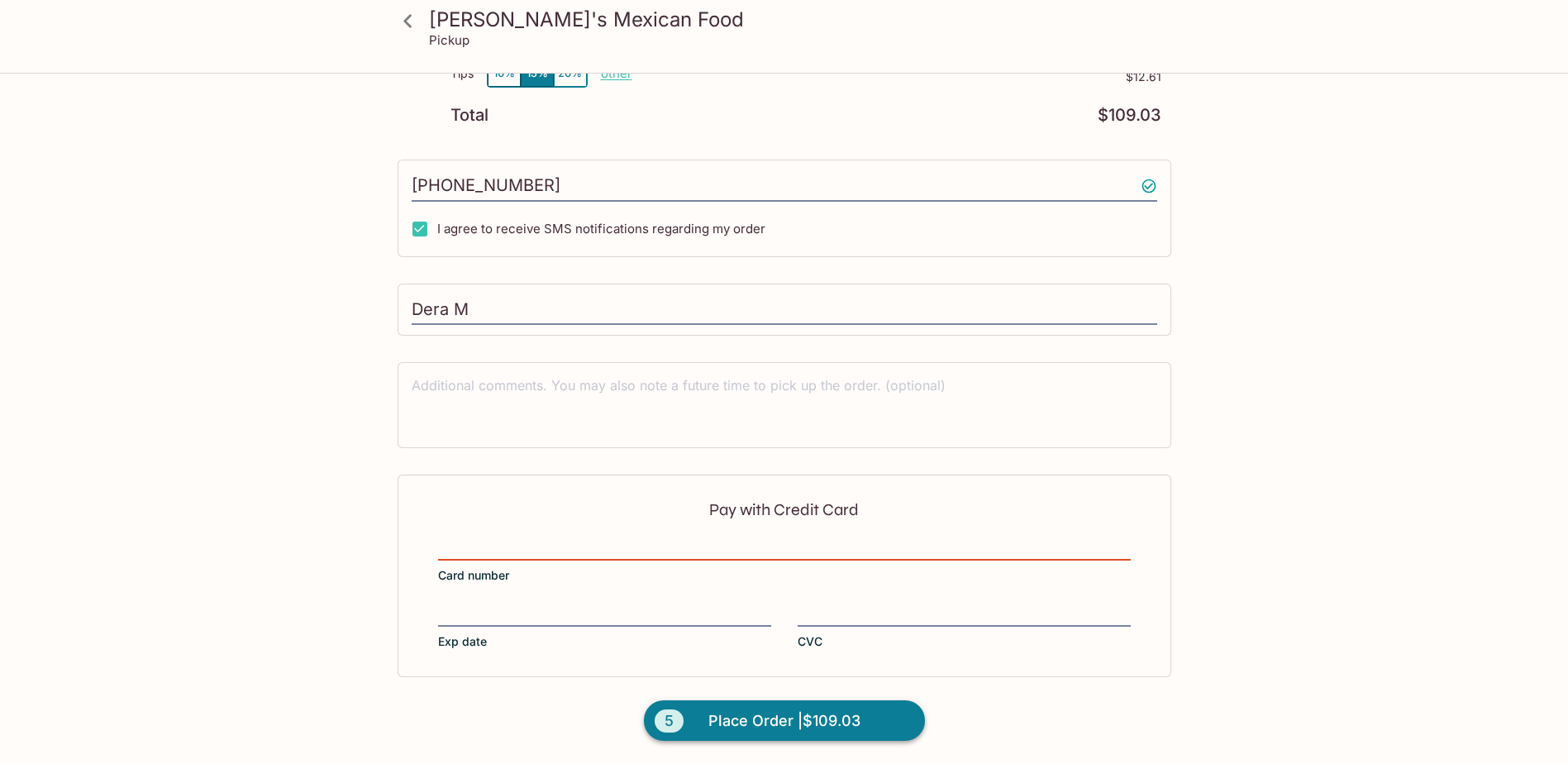
click at [804, 717] on span "Place Order | $109.03" at bounding box center [784, 721] width 152 height 27
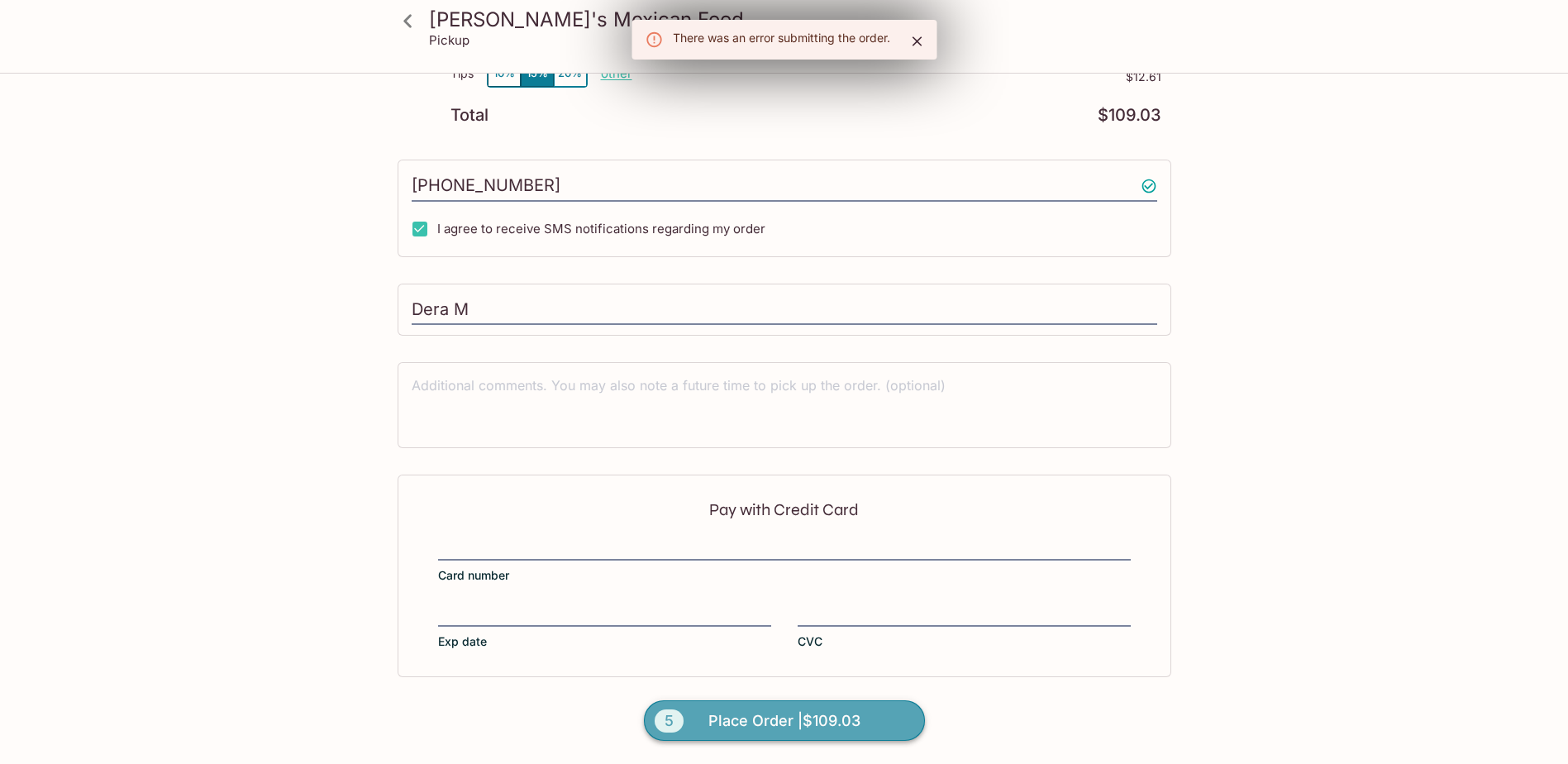
click at [886, 730] on button "5 Place Order | $109.03" at bounding box center [784, 721] width 281 height 42
